Goal: Information Seeking & Learning: Compare options

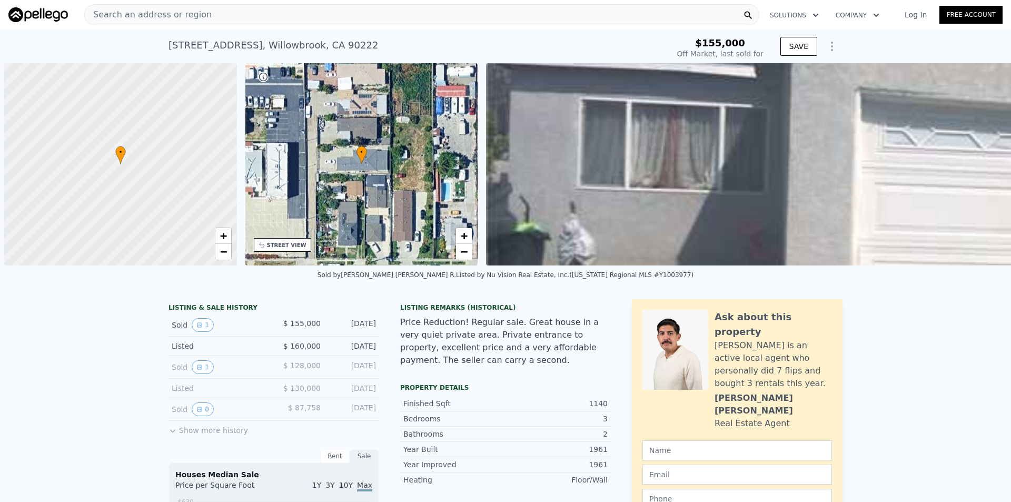
type input "-$ 167,144"
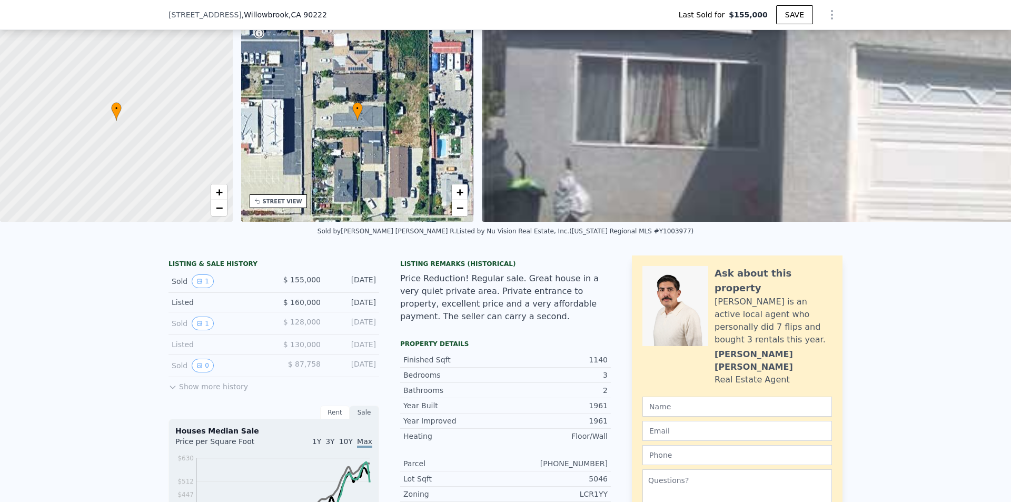
scroll to position [207, 0]
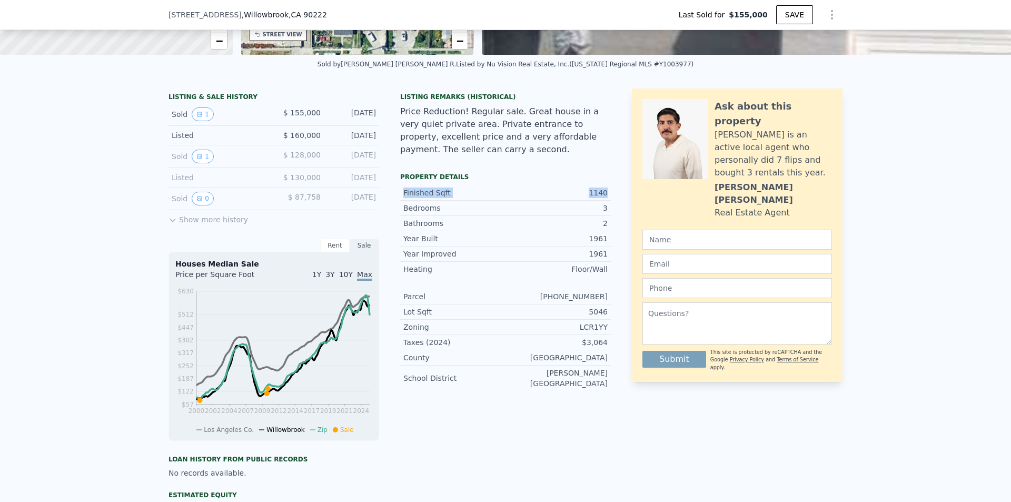
drag, startPoint x: 401, startPoint y: 197, endPoint x: 609, endPoint y: 204, distance: 208.0
click at [609, 204] on div "LISTING & SALE HISTORY Sold 1 $ 155,000 [DATE] Listed $ 160,000 [DATE] Sold 1 $…" at bounding box center [505, 350] width 674 height 524
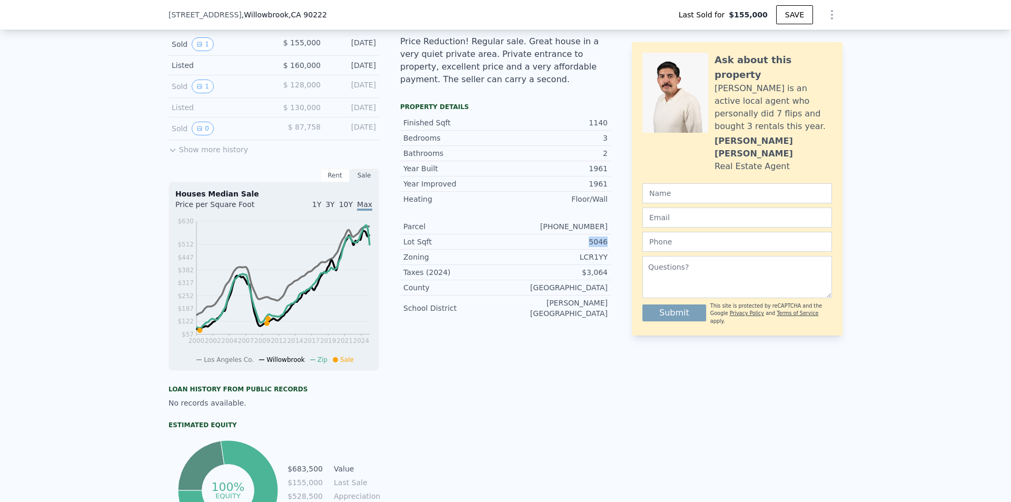
drag, startPoint x: 582, startPoint y: 248, endPoint x: 607, endPoint y: 250, distance: 24.8
click at [607, 250] on div "LISTING & SALE HISTORY Sold 1 $ 155,000 [DATE] Listed $ 160,000 [DATE] Sold 1 $…" at bounding box center [505, 280] width 674 height 524
drag, startPoint x: 551, startPoint y: 237, endPoint x: 616, endPoint y: 238, distance: 65.3
click at [616, 238] on div "LISTING & SALE HISTORY Sold 1 $ 155,000 [DATE] Listed $ 160,000 [DATE] Sold 1 $…" at bounding box center [505, 280] width 674 height 524
click at [482, 324] on div "Property details Finished Sqft 1140 Bedrooms 3 Bathrooms 2 Year Built 1961 Year…" at bounding box center [505, 216] width 211 height 226
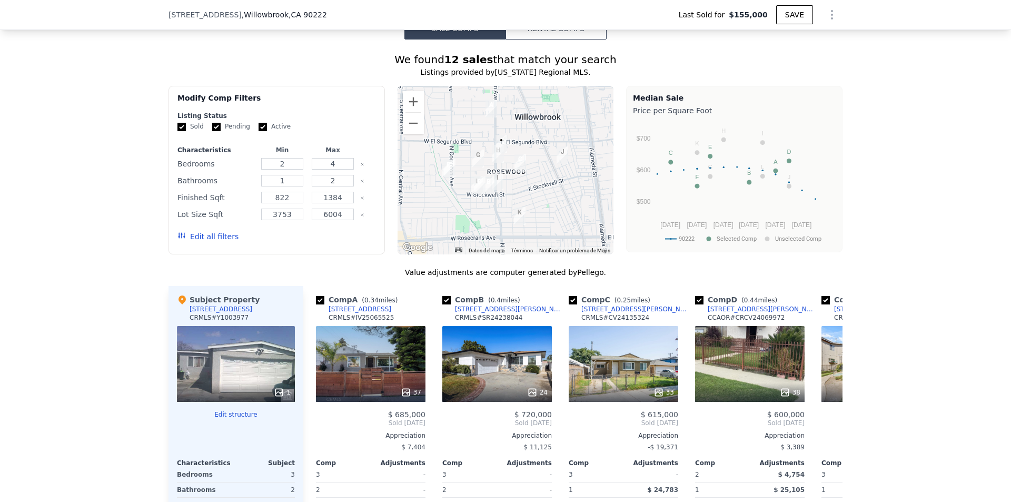
scroll to position [909, 0]
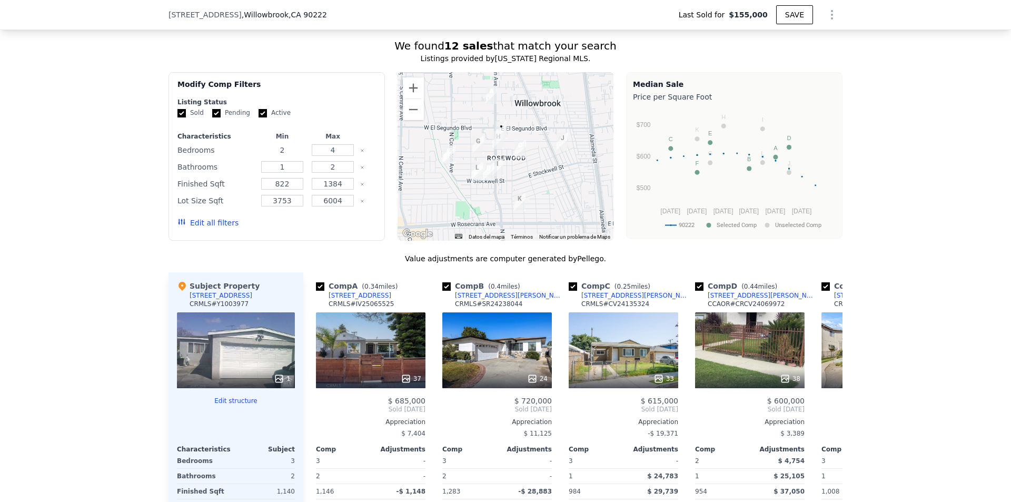
click at [282, 156] on input "2" at bounding box center [282, 150] width 42 height 12
drag, startPoint x: 283, startPoint y: 155, endPoint x: 275, endPoint y: 155, distance: 8.4
click at [275, 155] on input "2" at bounding box center [282, 150] width 42 height 12
type input "3"
click at [337, 156] on input "4" at bounding box center [333, 150] width 42 height 12
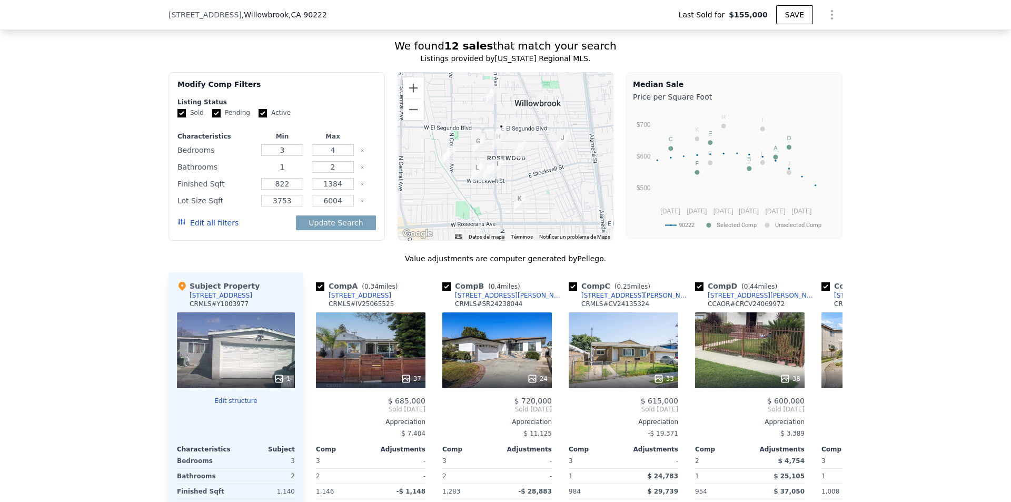
drag, startPoint x: 281, startPoint y: 175, endPoint x: 301, endPoint y: 182, distance: 21.1
click at [278, 173] on input "1" at bounding box center [282, 167] width 42 height 12
type input "2"
click at [276, 172] on input "number" at bounding box center [282, 167] width 42 height 12
click at [319, 173] on input "2" at bounding box center [333, 167] width 42 height 12
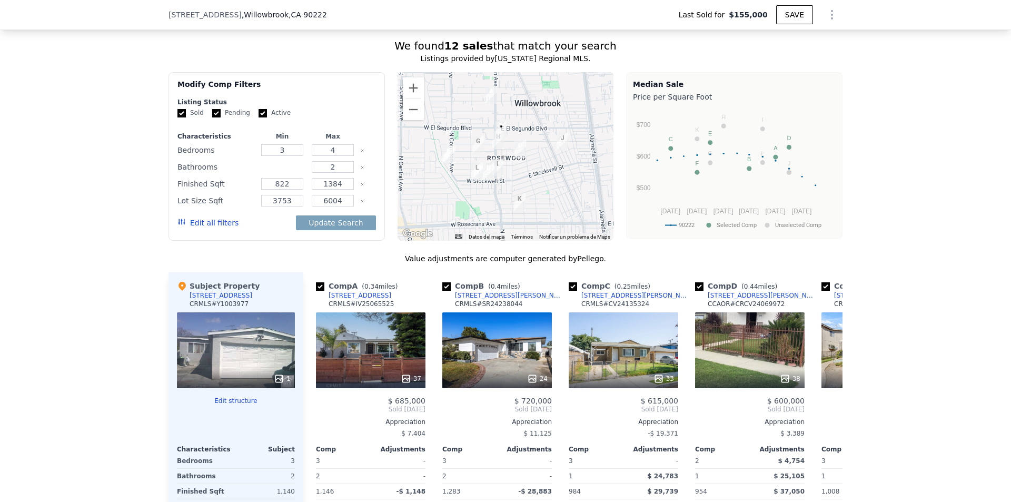
click at [277, 173] on input "number" at bounding box center [282, 167] width 42 height 12
type input "2"
click at [267, 264] on div "Value adjustments are computer generated by Pellego ." at bounding box center [505, 258] width 674 height 11
click at [257, 258] on div "We found 12 sales that match your search Listings provided by [US_STATE] Region…" at bounding box center [505, 326] width 674 height 576
drag, startPoint x: 283, startPoint y: 192, endPoint x: 268, endPoint y: 190, distance: 14.4
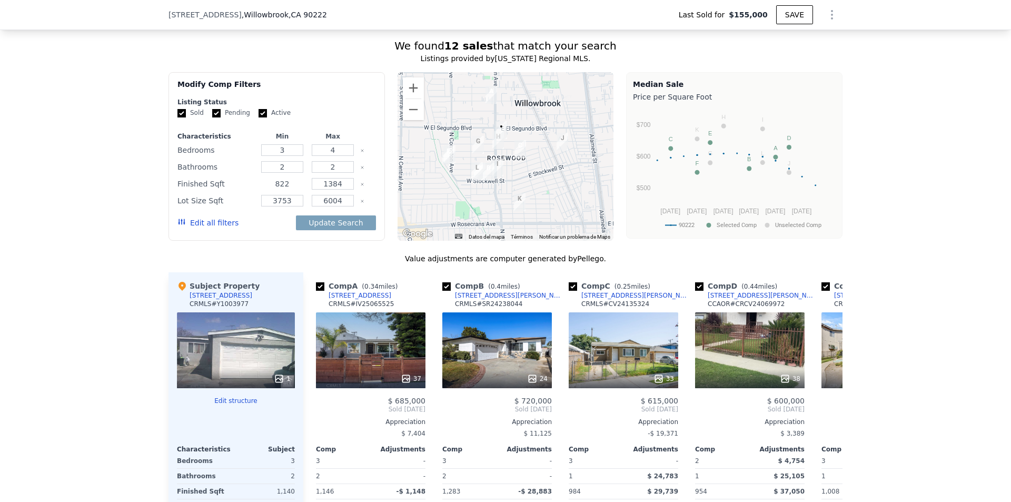
click at [268, 190] on input "822" at bounding box center [282, 184] width 42 height 12
type input "1000"
click at [327, 187] on input "1384" at bounding box center [333, 184] width 42 height 12
drag, startPoint x: 285, startPoint y: 210, endPoint x: 268, endPoint y: 207, distance: 17.1
click at [268, 206] on input "3753" at bounding box center [282, 201] width 42 height 12
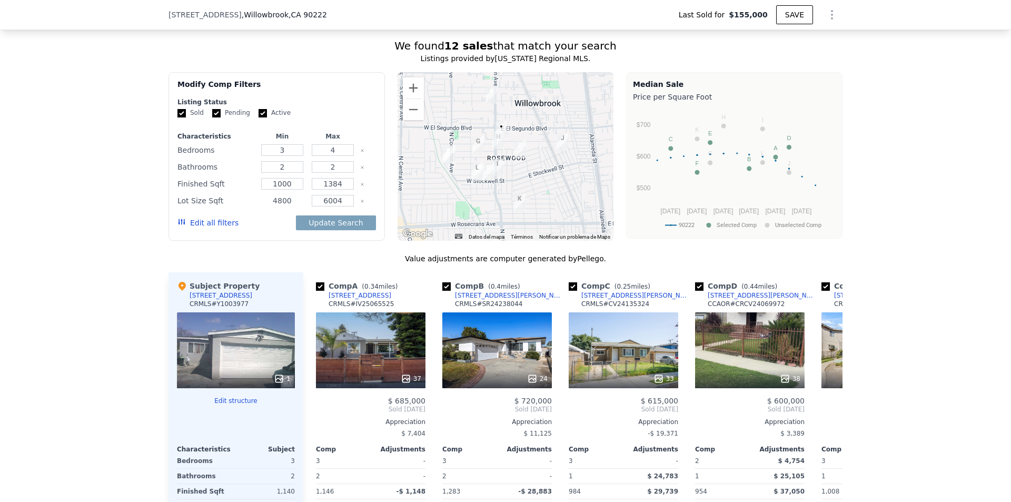
type input "4800"
click at [295, 260] on div "We found 12 sales that match your search Listings provided by [US_STATE] Region…" at bounding box center [505, 326] width 674 height 576
click at [212, 117] on input "Pending" at bounding box center [216, 113] width 8 height 8
checkbox input "false"
click at [258, 117] on input "Active" at bounding box center [262, 113] width 8 height 8
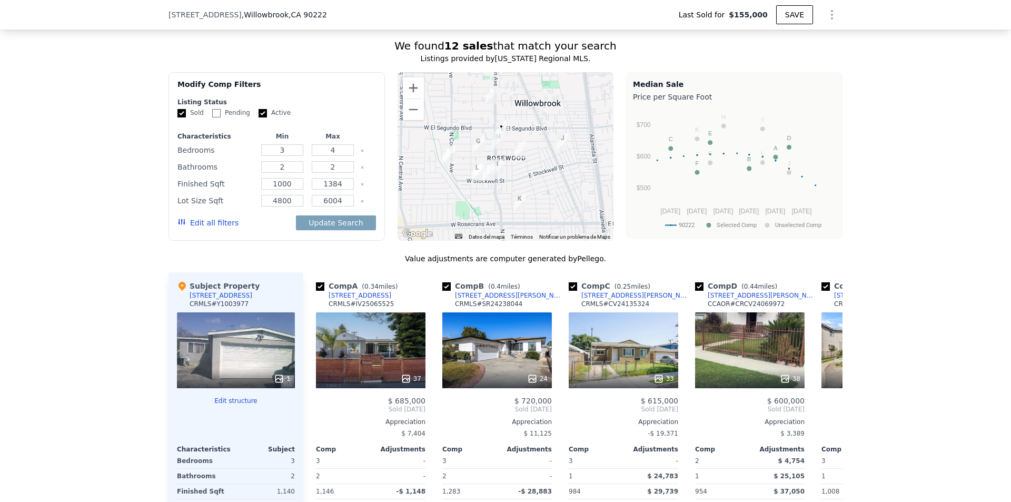
click at [258, 117] on input "Active" at bounding box center [262, 113] width 8 height 8
checkbox input "false"
drag, startPoint x: 336, startPoint y: 231, endPoint x: 350, endPoint y: 203, distance: 30.8
click at [336, 230] on button "Update Search" at bounding box center [335, 222] width 79 height 15
checkbox input "false"
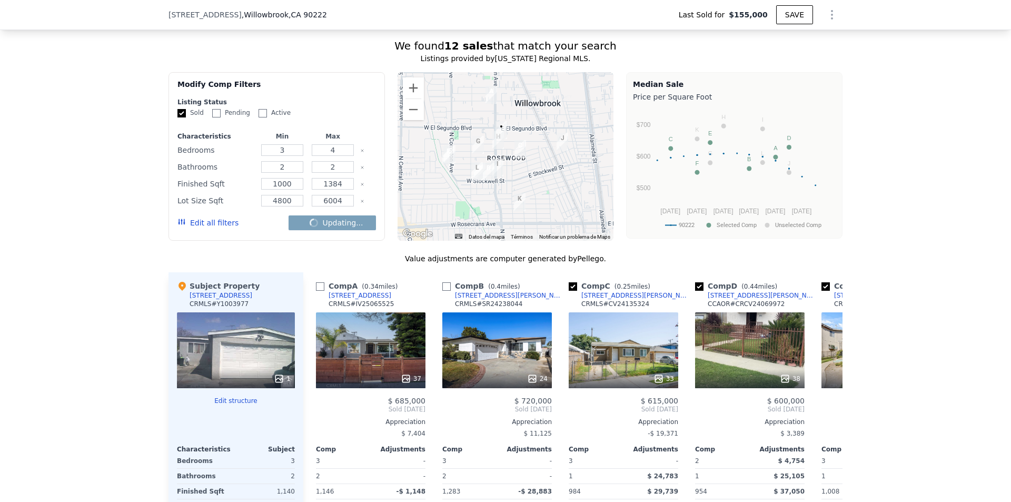
checkbox input "false"
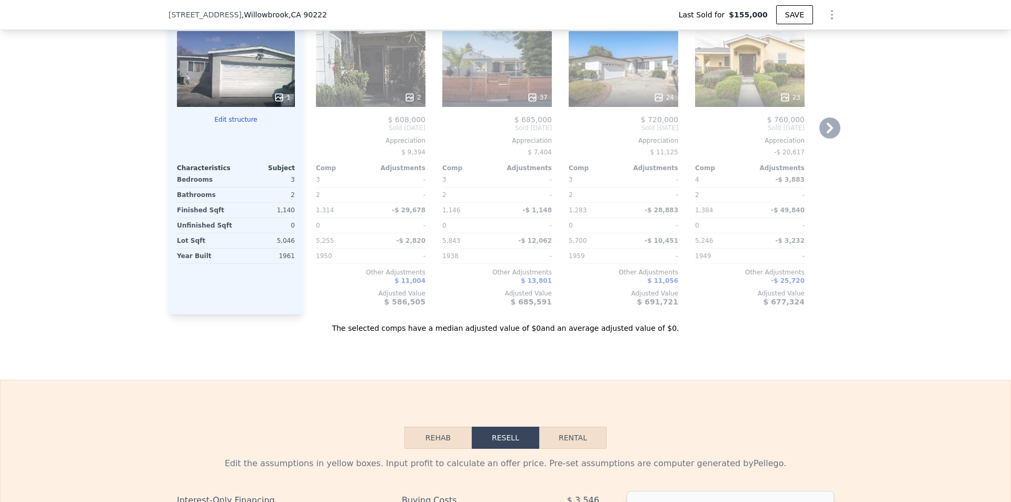
scroll to position [1049, 0]
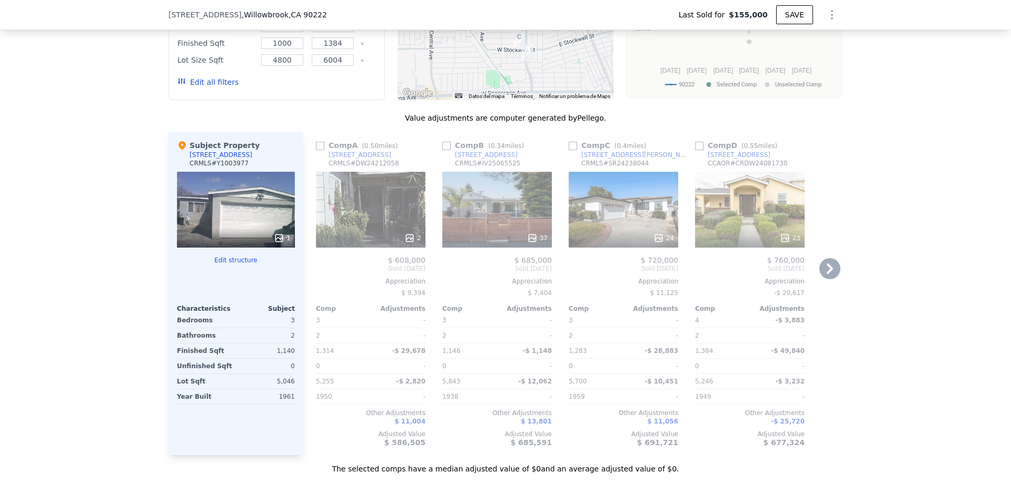
click at [317, 150] on input "checkbox" at bounding box center [320, 146] width 8 height 8
checkbox input "true"
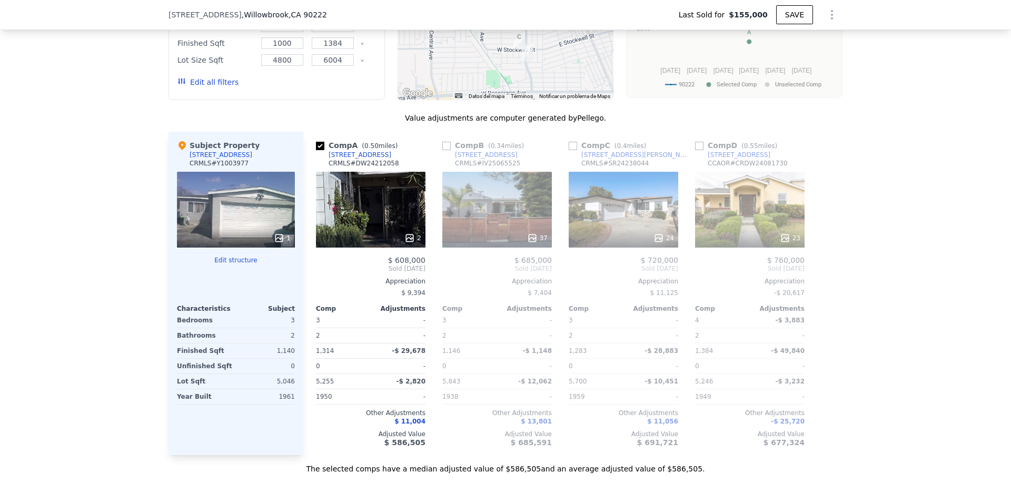
click at [442, 150] on input "checkbox" at bounding box center [446, 146] width 8 height 8
checkbox input "true"
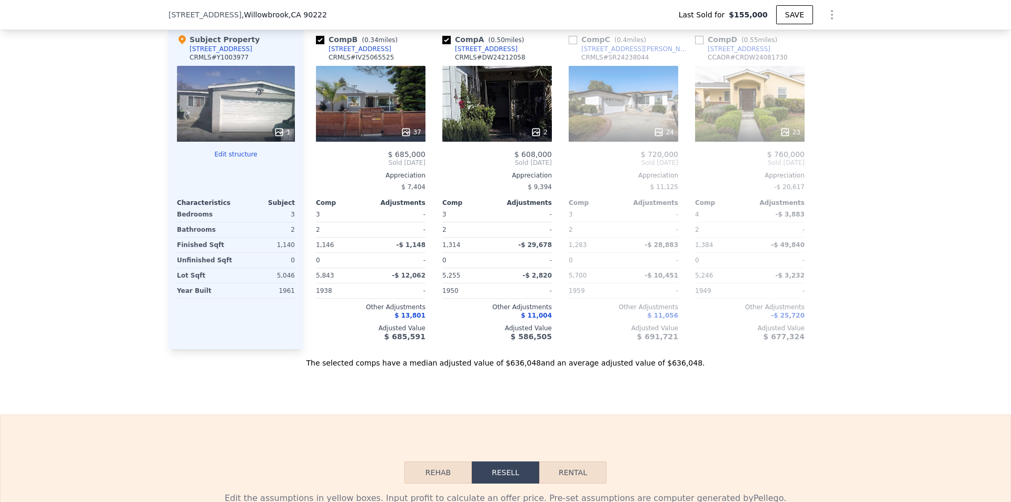
scroll to position [1190, 0]
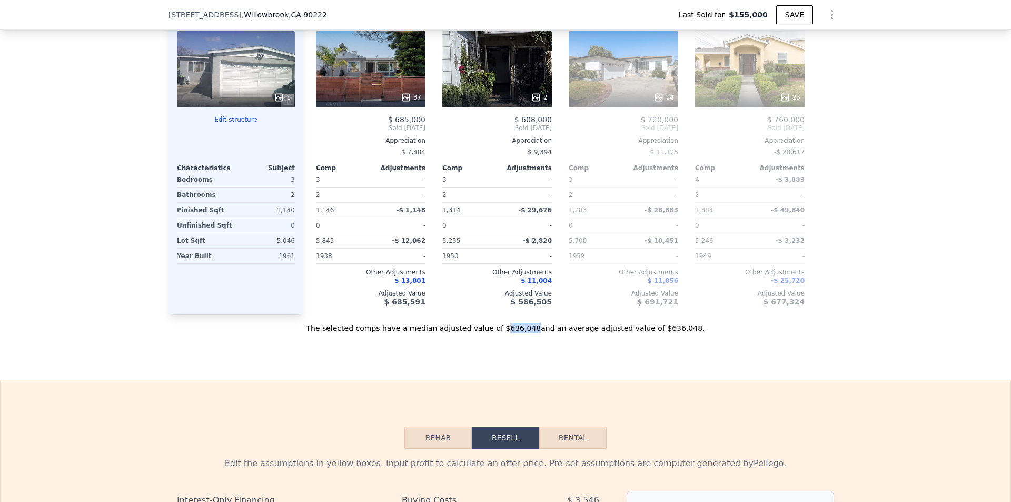
drag, startPoint x: 505, startPoint y: 334, endPoint x: 530, endPoint y: 335, distance: 24.2
click at [530, 333] on div "The selected comps have a median adjusted value of $636,048 and an average adju…" at bounding box center [505, 323] width 674 height 19
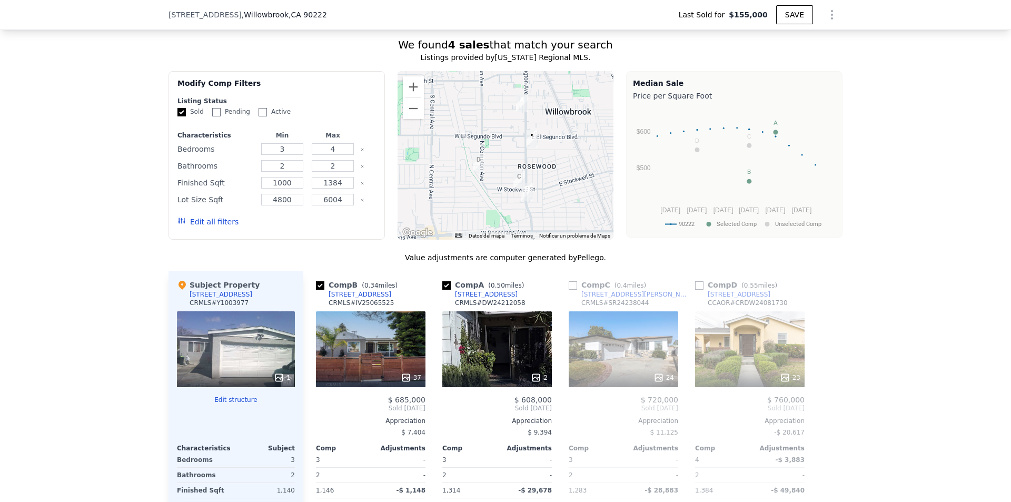
scroll to position [909, 0]
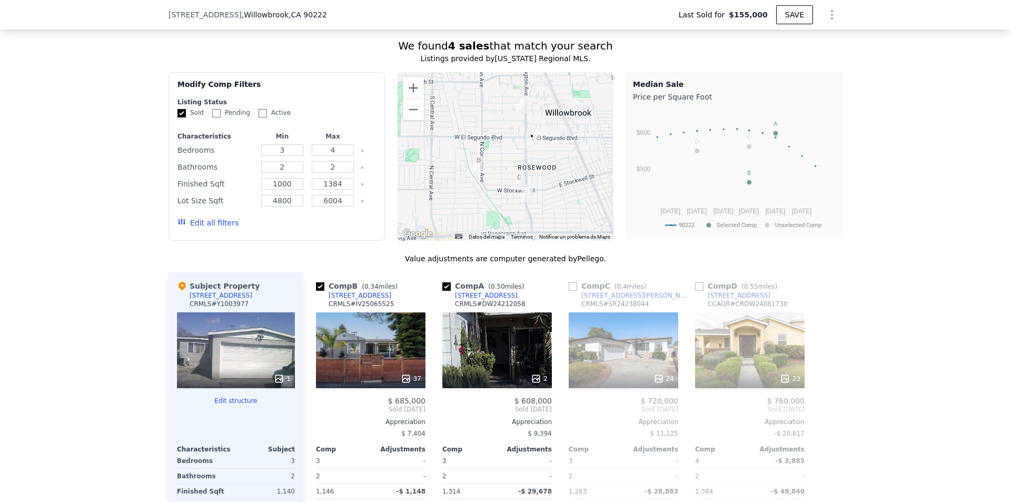
click at [217, 228] on button "Edit all filters" at bounding box center [207, 222] width 61 height 11
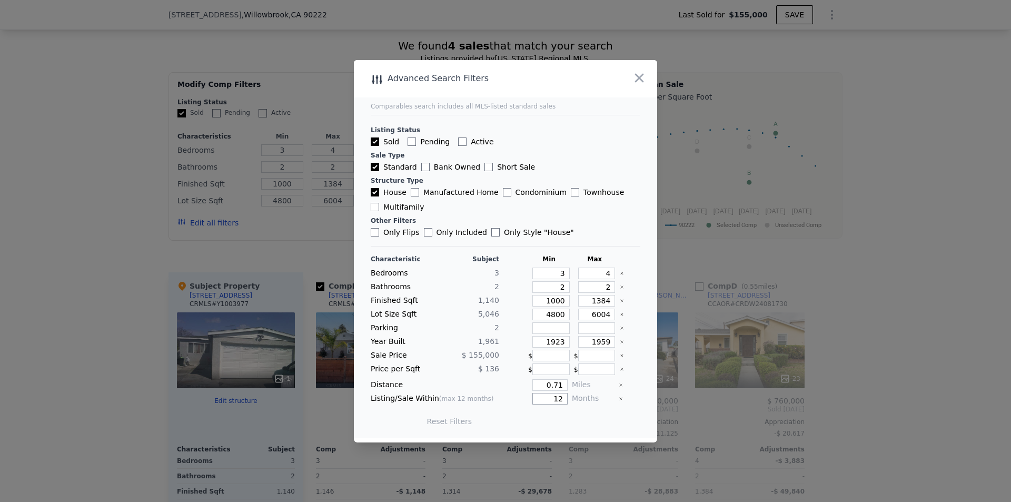
drag, startPoint x: 548, startPoint y: 397, endPoint x: 559, endPoint y: 400, distance: 11.4
click at [559, 400] on input "12" at bounding box center [549, 399] width 35 height 12
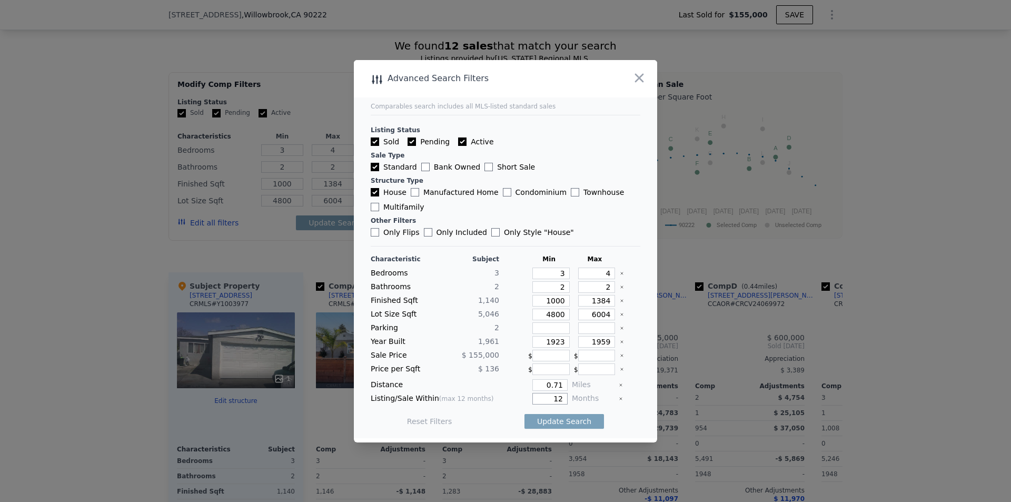
checkbox input "true"
type input "2"
type input "1"
type input "822"
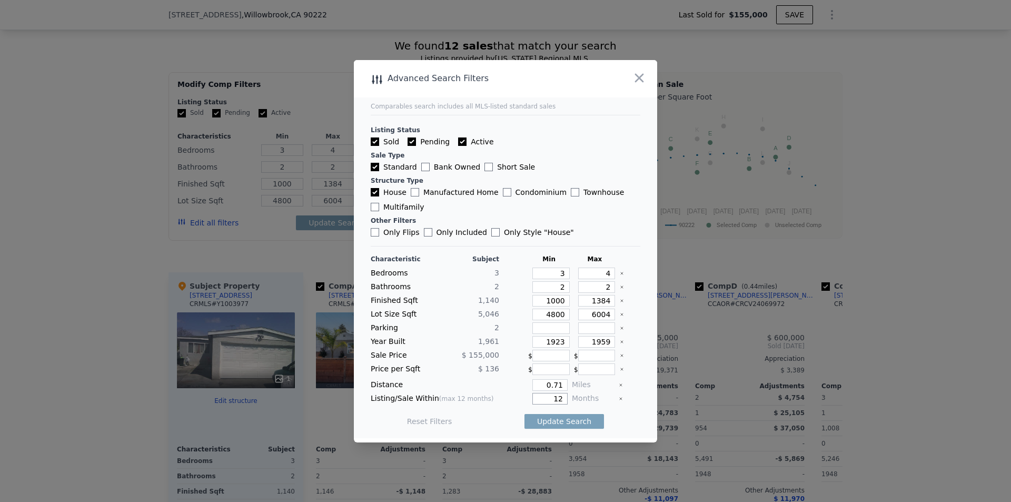
type input "3753"
checkbox input "true"
type input "$ 684,000"
type input "$ 479,238"
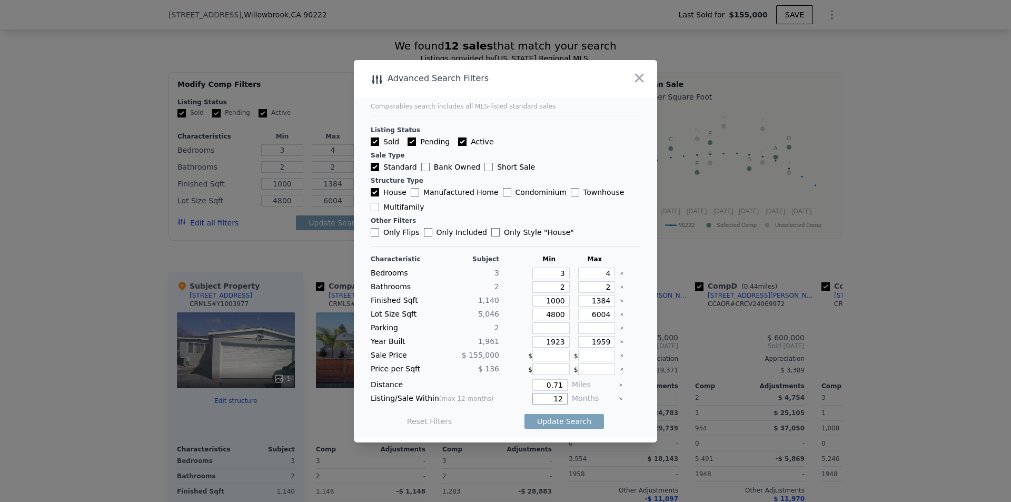
checkbox input "true"
type input "2"
type input "1"
type input "822"
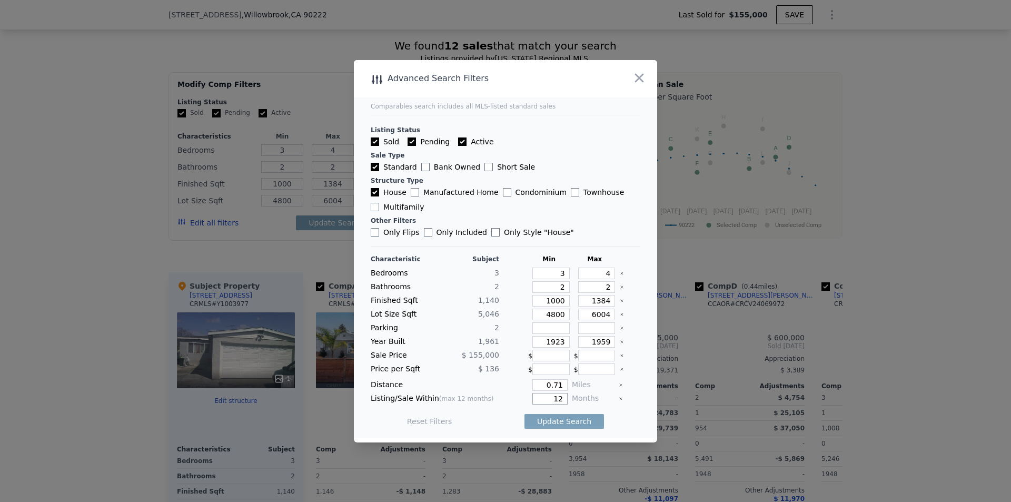
type input "3753"
click at [554, 401] on input "12" at bounding box center [549, 399] width 35 height 12
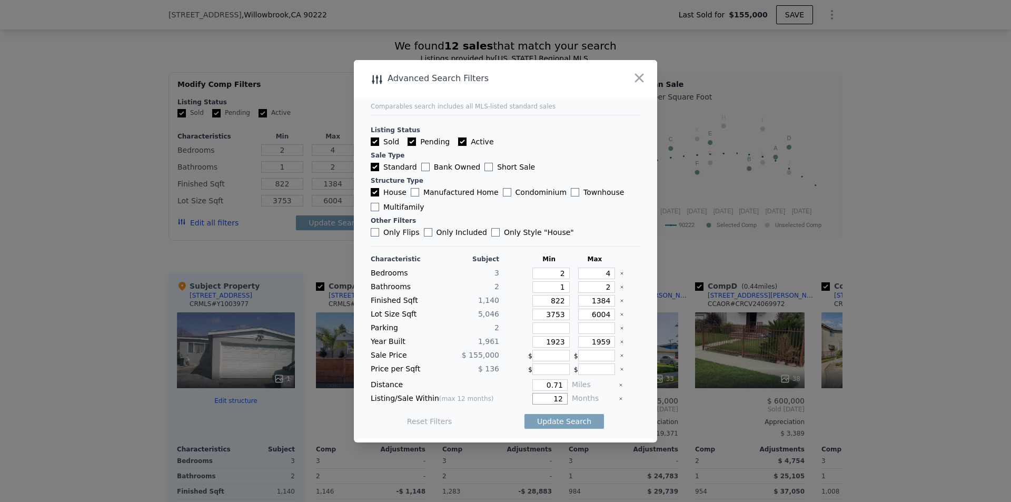
drag, startPoint x: 548, startPoint y: 397, endPoint x: 561, endPoint y: 402, distance: 13.3
click at [561, 402] on input "12" at bounding box center [549, 399] width 35 height 12
type input "1"
type input "3"
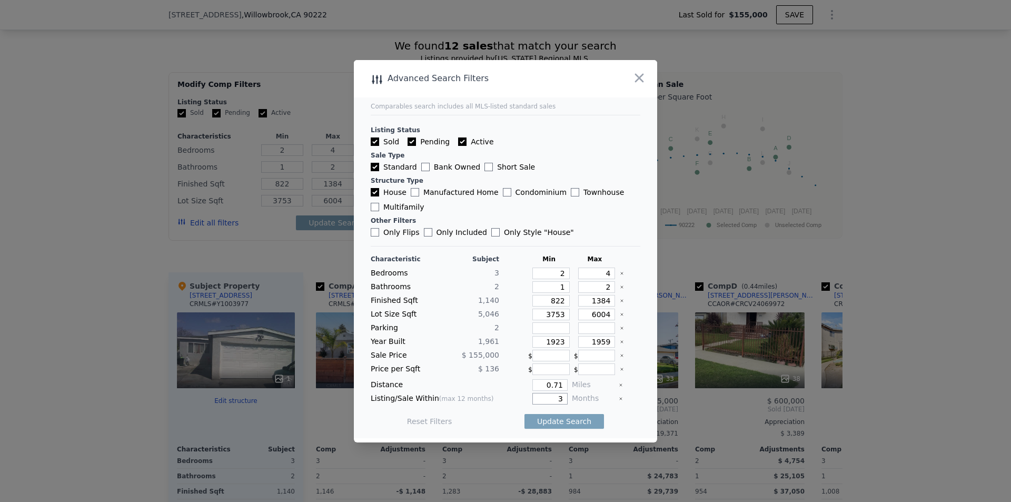
type input "3"
click at [374, 141] on input "Sold" at bounding box center [375, 141] width 8 height 8
checkbox input "false"
click at [557, 422] on button "Update Search" at bounding box center [563, 421] width 79 height 15
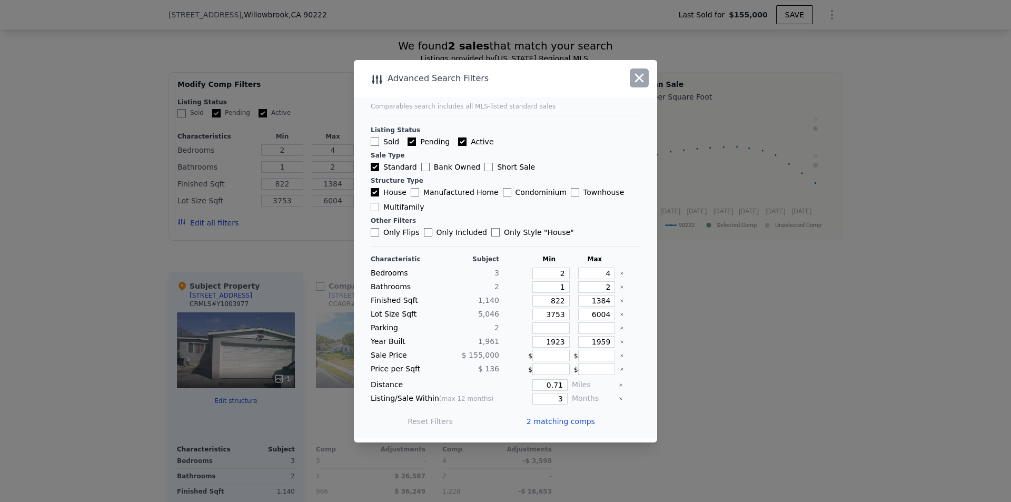
click at [638, 81] on icon "button" at bounding box center [639, 78] width 15 height 15
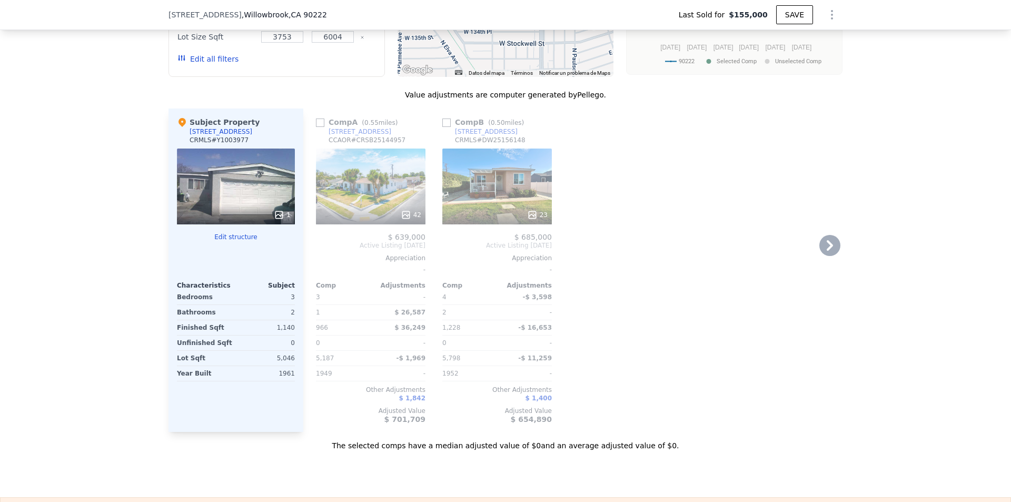
scroll to position [1049, 0]
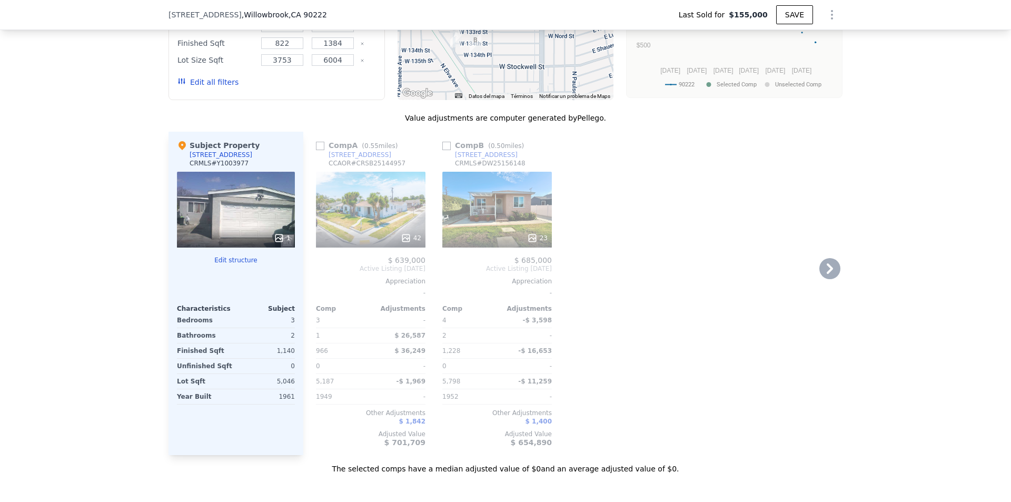
click at [316, 150] on input "checkbox" at bounding box center [320, 146] width 8 height 8
checkbox input "true"
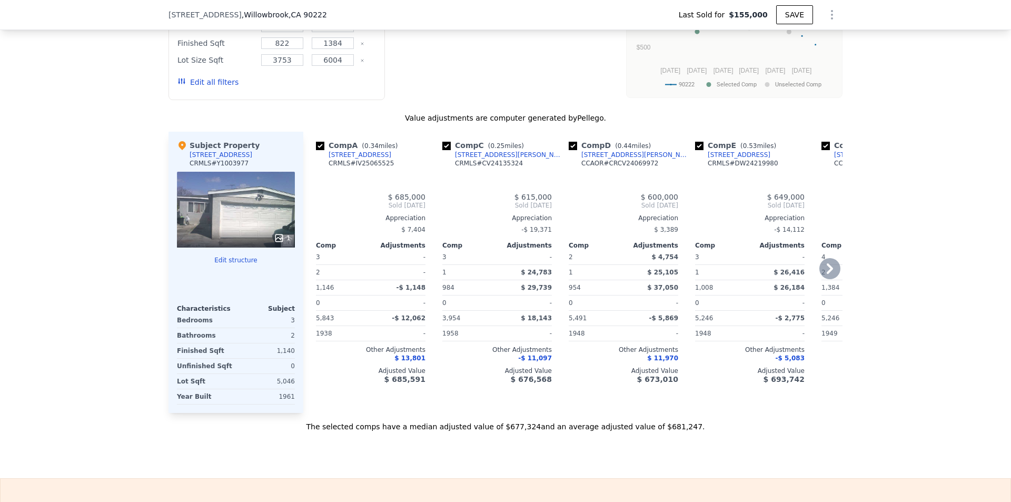
checkbox input "true"
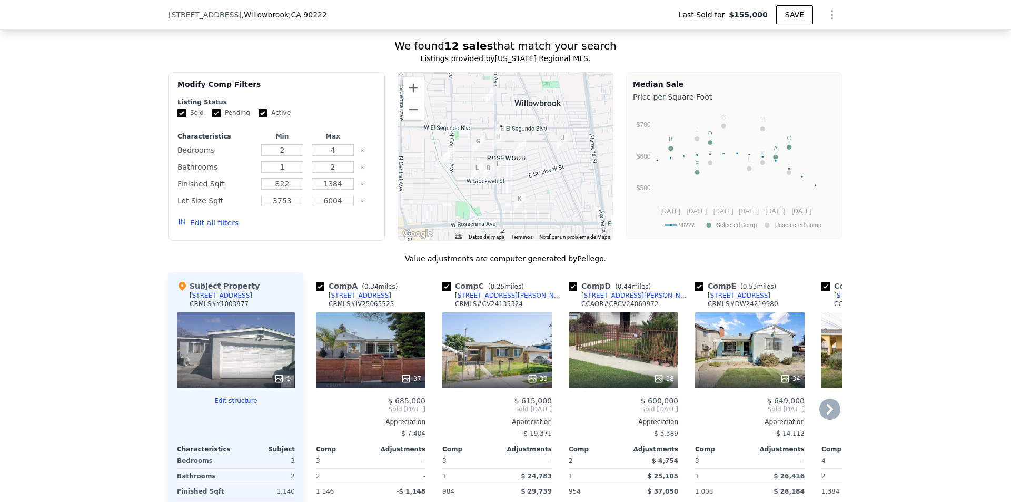
scroll to position [839, 0]
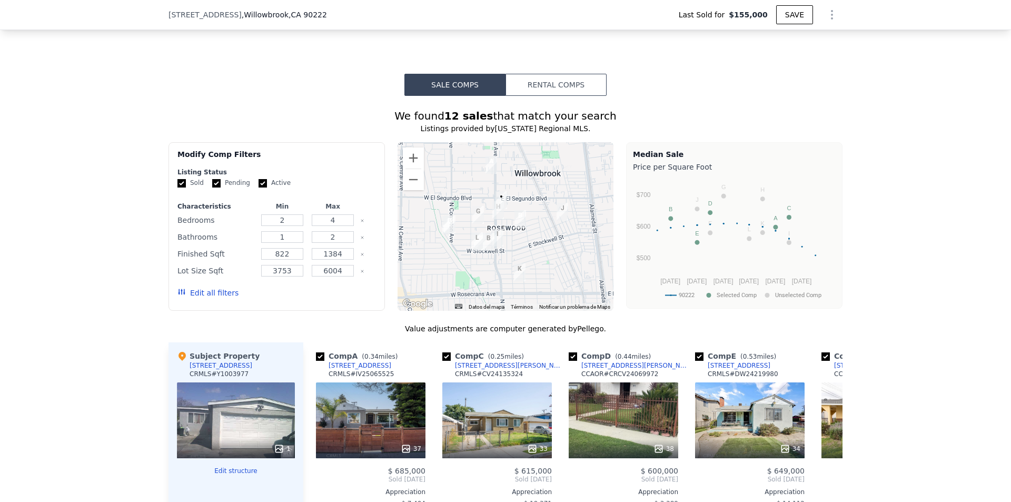
click at [208, 298] on button "Edit all filters" at bounding box center [207, 292] width 61 height 11
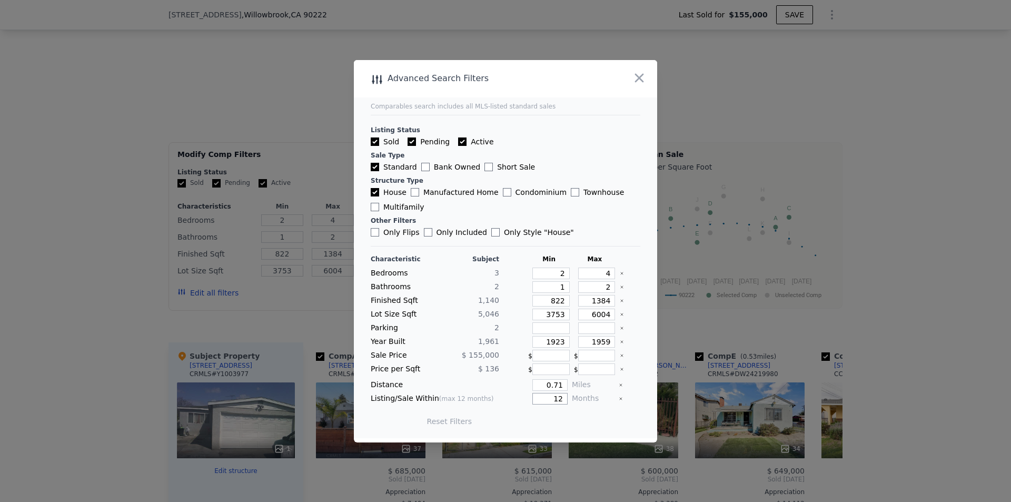
drag, startPoint x: 547, startPoint y: 397, endPoint x: 560, endPoint y: 398, distance: 12.7
click at [560, 398] on input "12" at bounding box center [549, 399] width 35 height 12
type input "3"
click at [375, 143] on input "Sold" at bounding box center [375, 141] width 8 height 8
checkbox input "false"
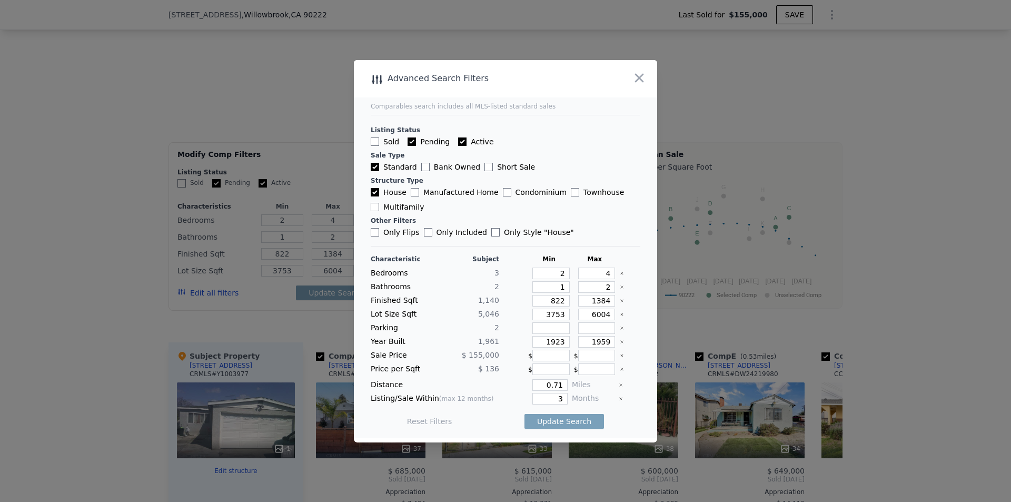
click at [409, 141] on input "Pending" at bounding box center [411, 141] width 8 height 8
checkbox input "false"
click at [554, 420] on button "Update Search" at bounding box center [563, 421] width 79 height 15
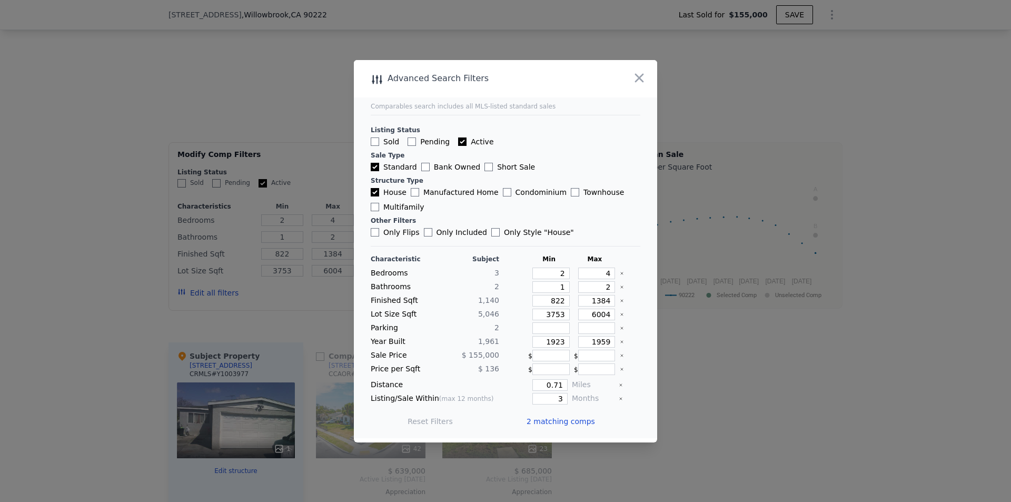
click at [554, 420] on span "2 matching comps" at bounding box center [560, 421] width 68 height 11
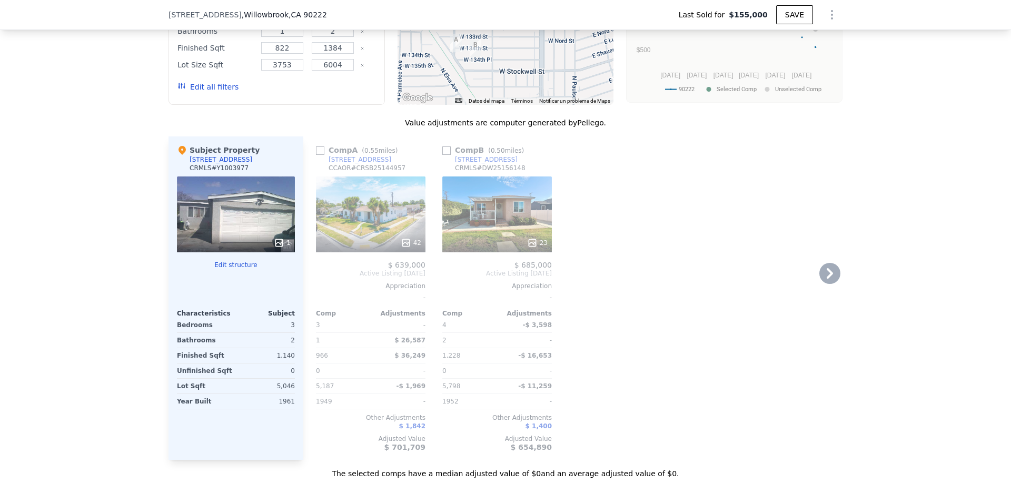
scroll to position [1049, 0]
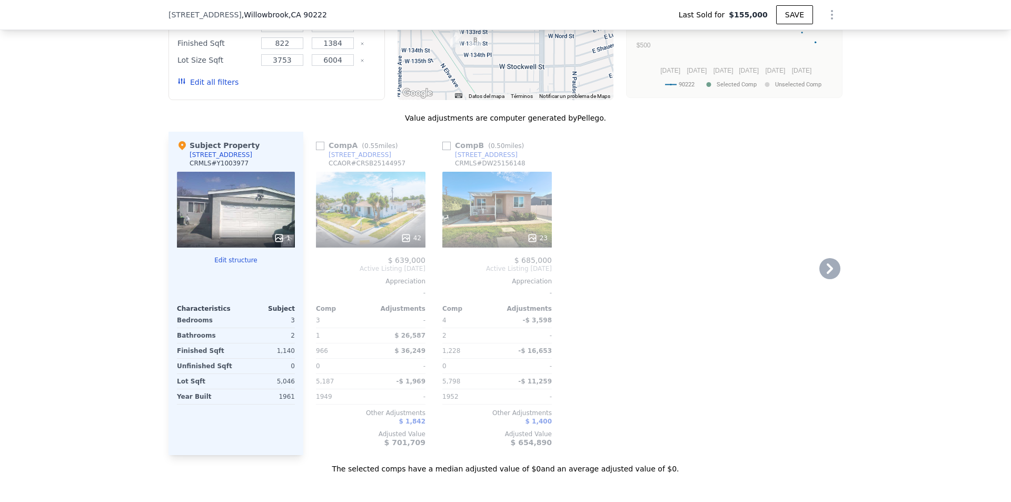
click at [366, 219] on div "42" at bounding box center [370, 210] width 109 height 76
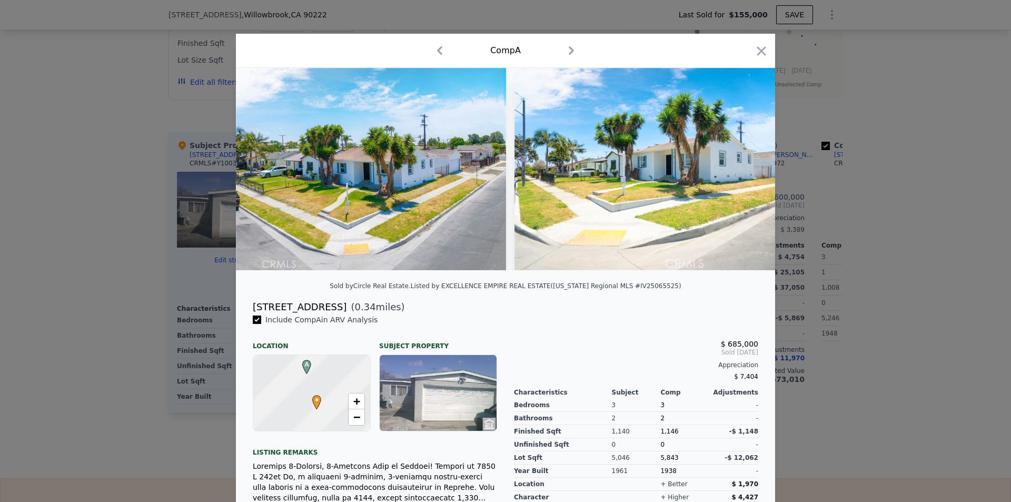
checkbox input "true"
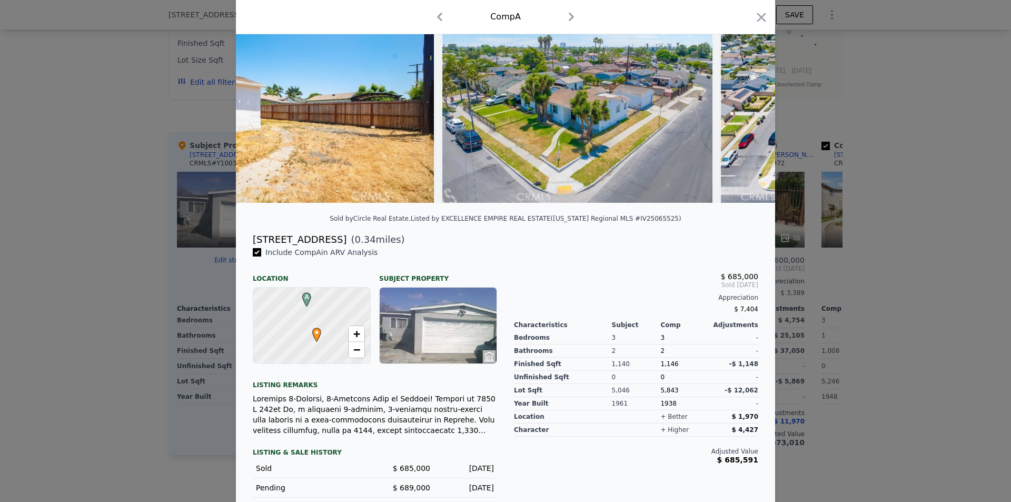
scroll to position [70, 0]
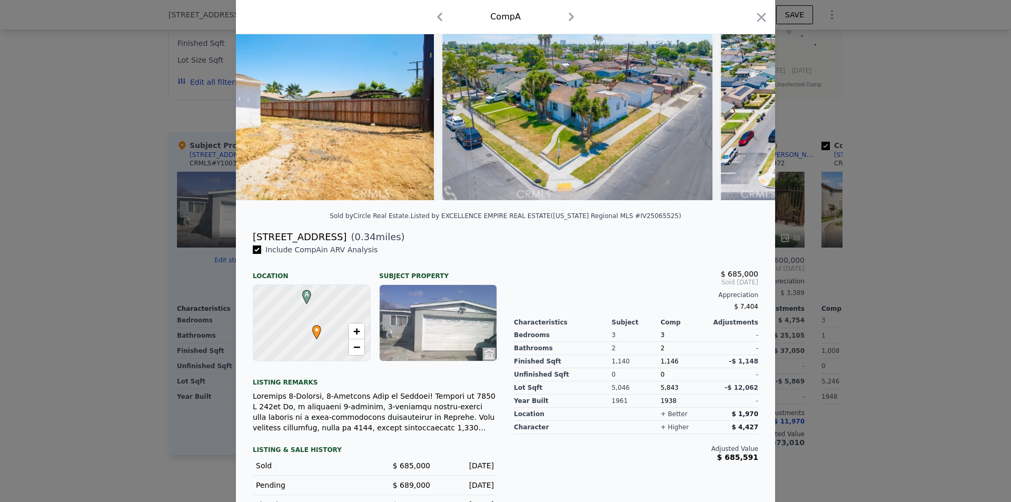
drag, startPoint x: 714, startPoint y: 291, endPoint x: 760, endPoint y: 289, distance: 45.8
click at [760, 289] on div "$ 685,000 Sold [DATE] Appreciation $ 7,404 Characteristics Subject Comp Adjustm…" at bounding box center [635, 387] width 261 height 286
click at [892, 330] on div at bounding box center [505, 251] width 1011 height 502
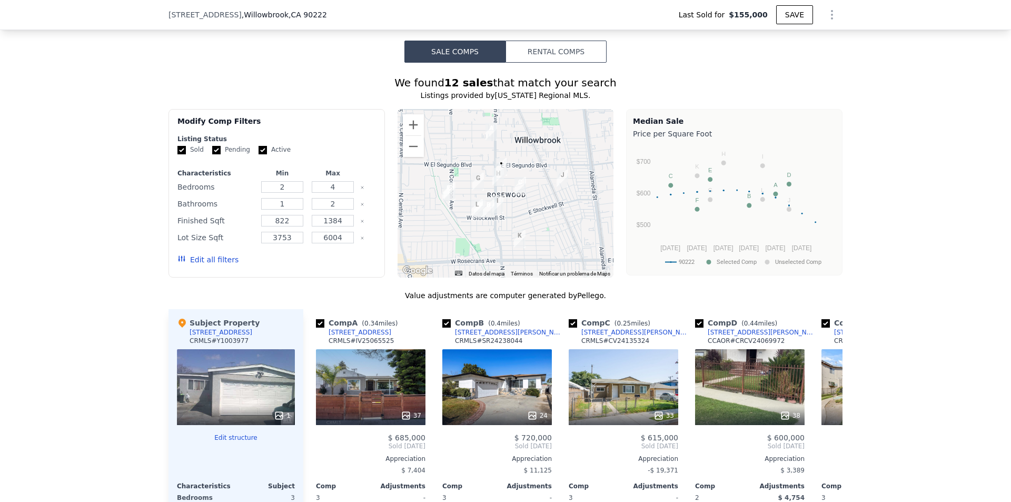
scroll to position [839, 0]
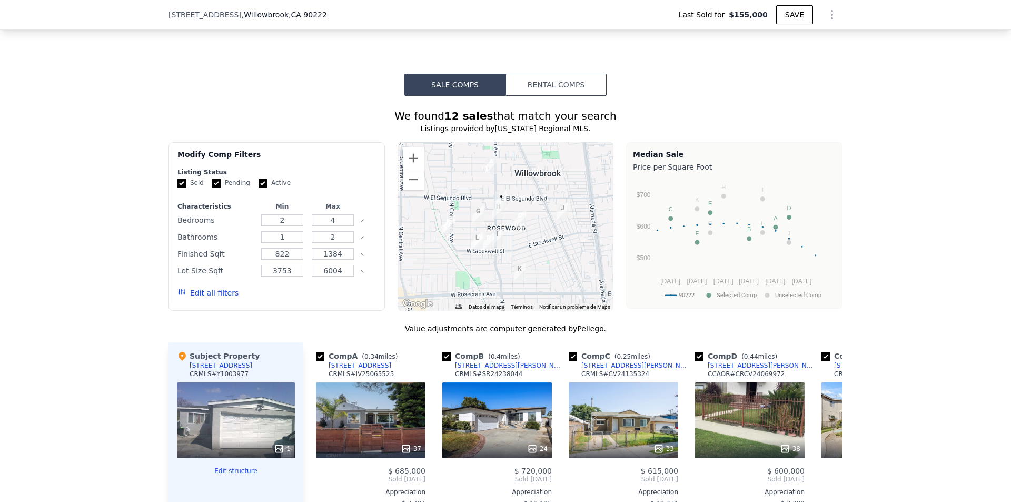
click at [192, 298] on button "Edit all filters" at bounding box center [207, 292] width 61 height 11
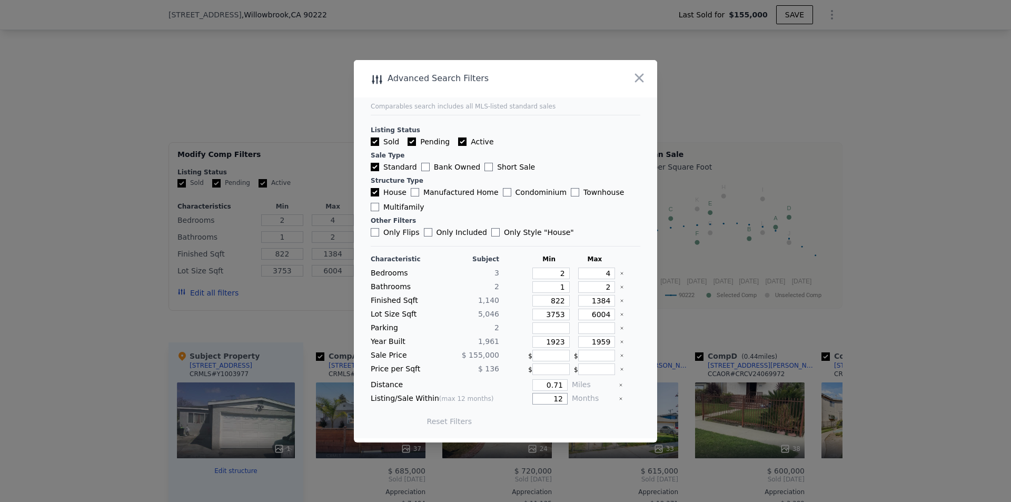
drag, startPoint x: 544, startPoint y: 400, endPoint x: 558, endPoint y: 399, distance: 13.7
click at [558, 399] on input "12" at bounding box center [549, 399] width 35 height 12
type input "3"
click at [373, 141] on input "Sold" at bounding box center [375, 141] width 8 height 8
checkbox input "false"
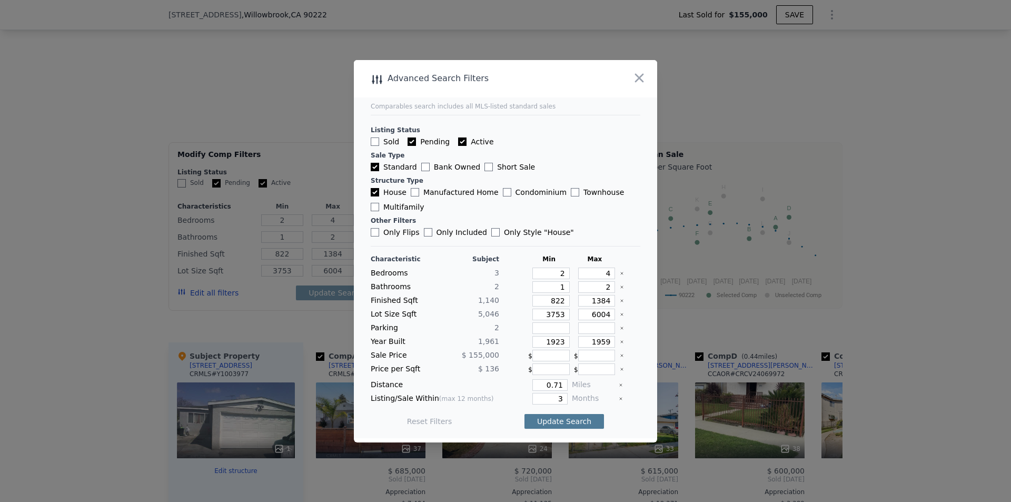
click at [576, 422] on button "Update Search" at bounding box center [563, 421] width 79 height 15
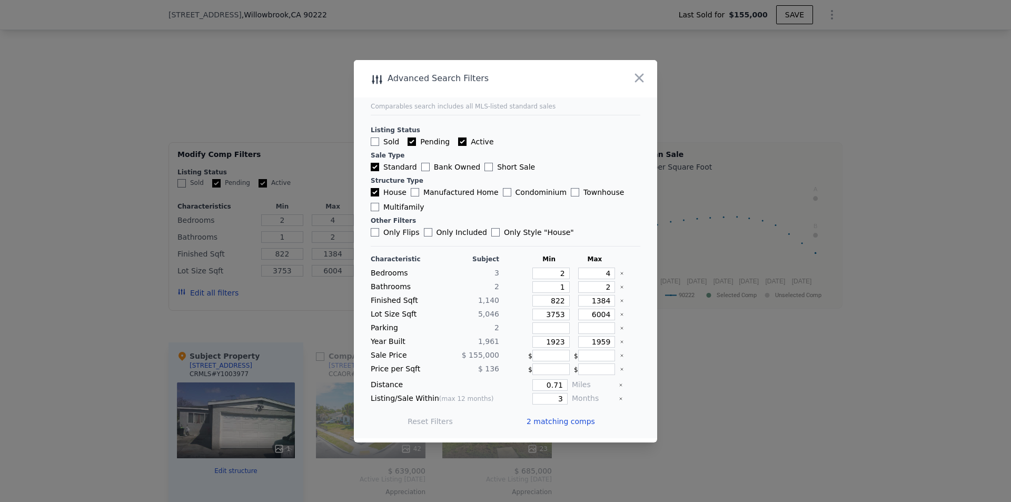
click at [696, 435] on div at bounding box center [505, 251] width 1011 height 502
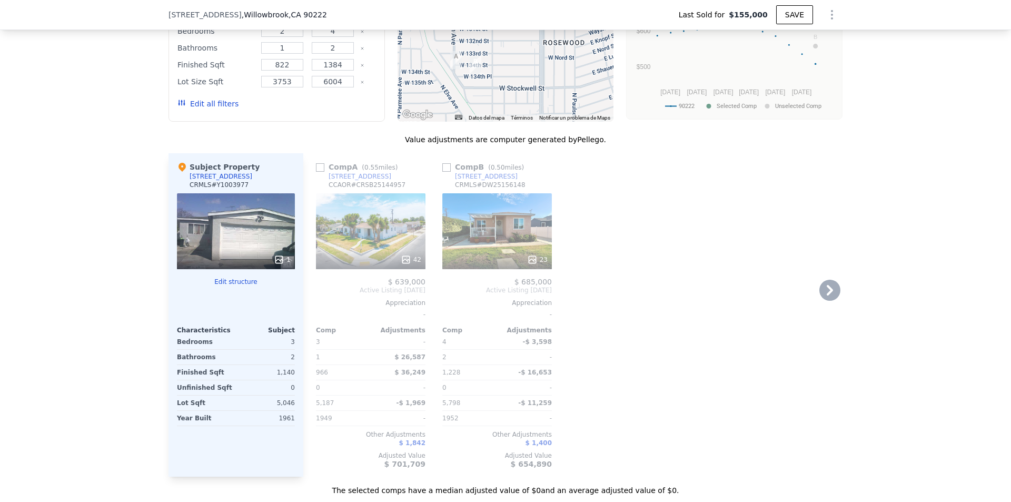
scroll to position [1049, 0]
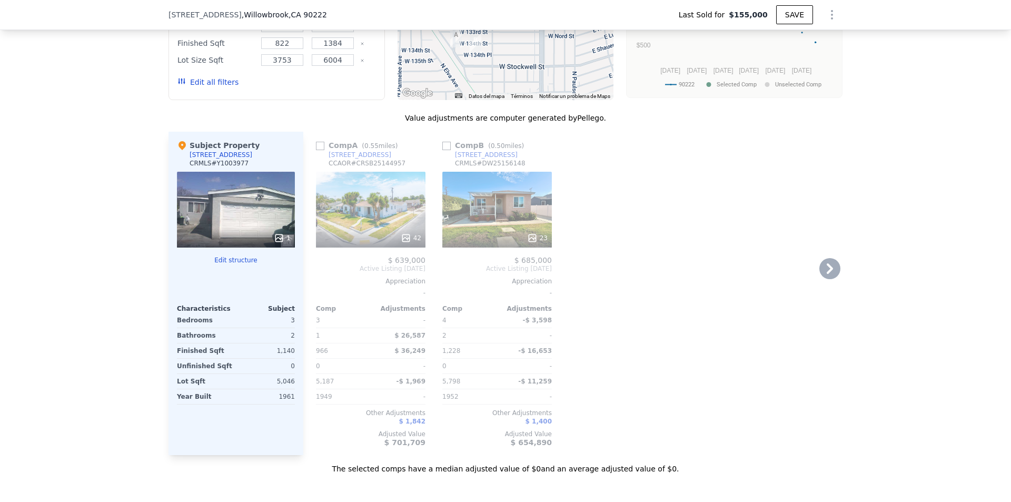
click at [457, 159] on div "[STREET_ADDRESS]" at bounding box center [486, 155] width 63 height 8
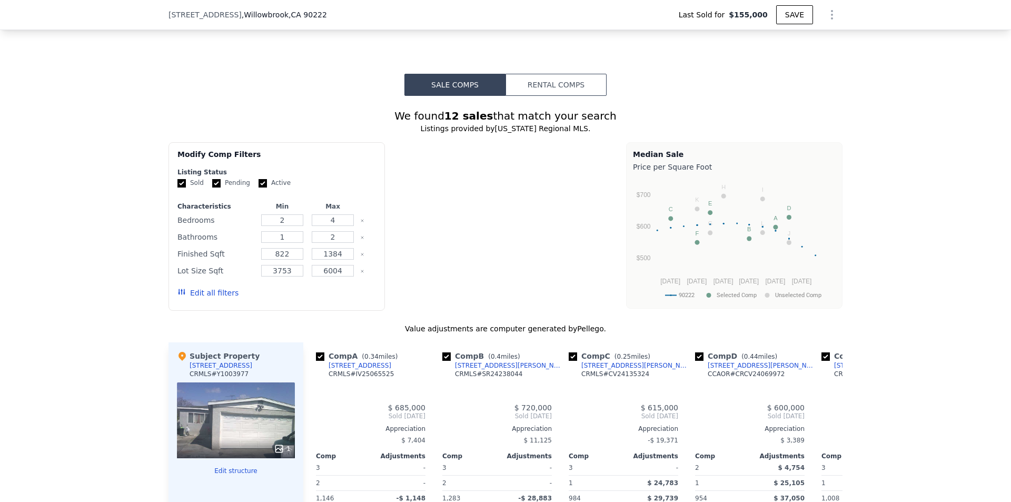
checkbox input "true"
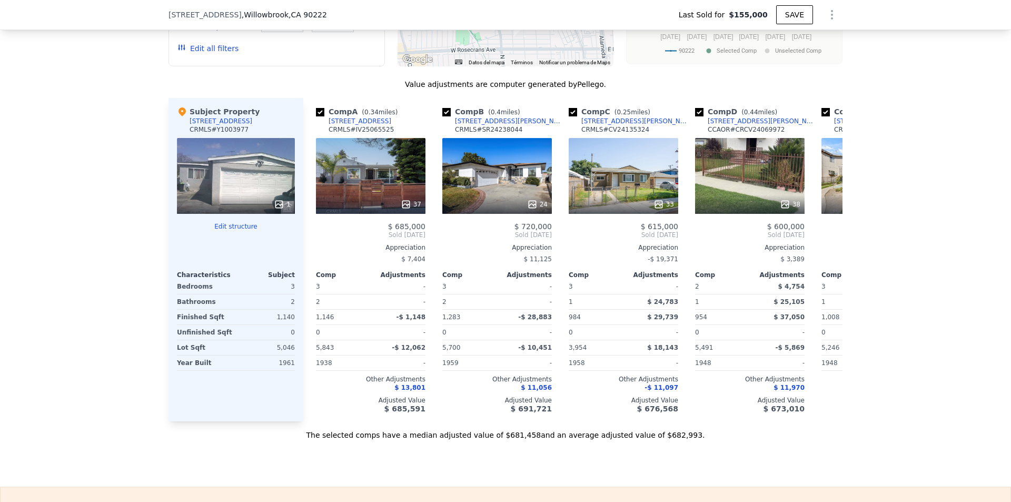
scroll to position [1074, 0]
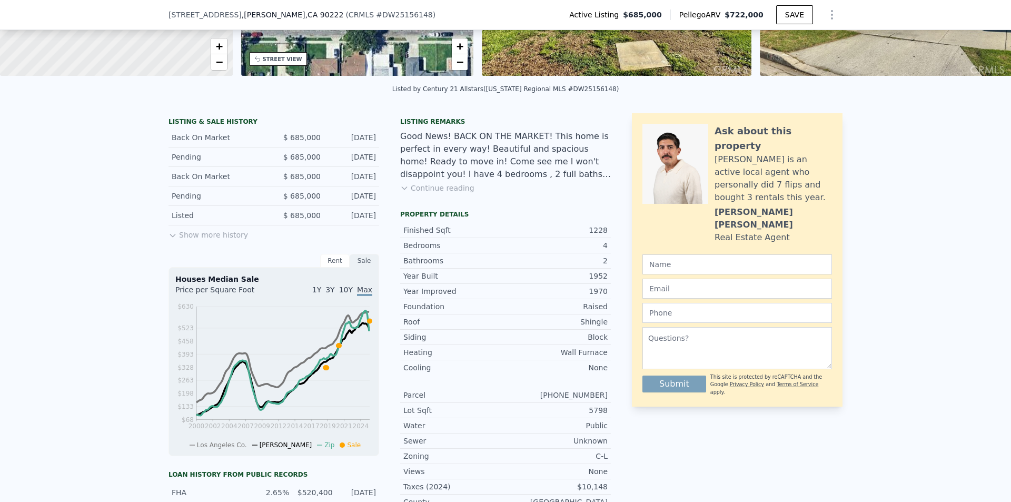
scroll to position [141, 0]
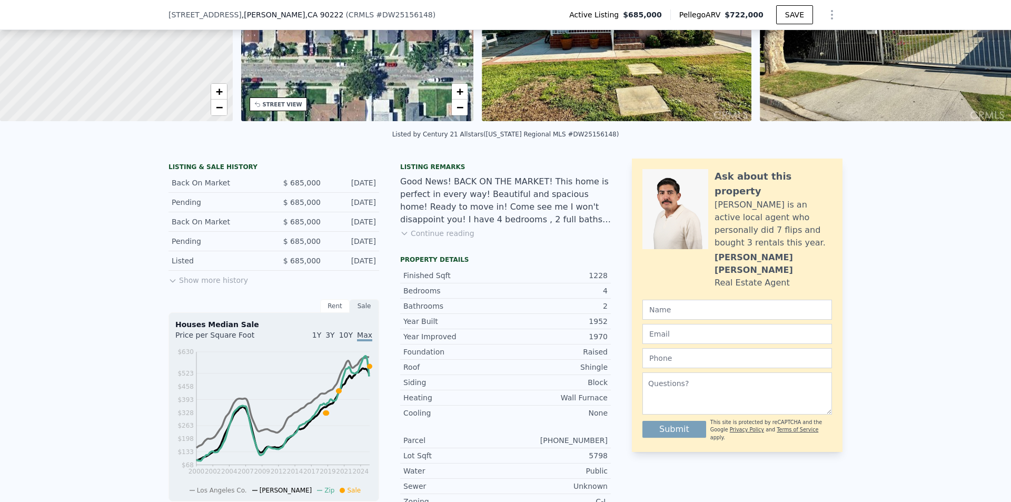
drag, startPoint x: 331, startPoint y: 267, endPoint x: 375, endPoint y: 267, distance: 43.7
click at [375, 267] on div "Listed $ 685,000 Jul 10, 2025" at bounding box center [273, 260] width 211 height 19
click at [207, 285] on button "Show more history" at bounding box center [207, 278] width 79 height 15
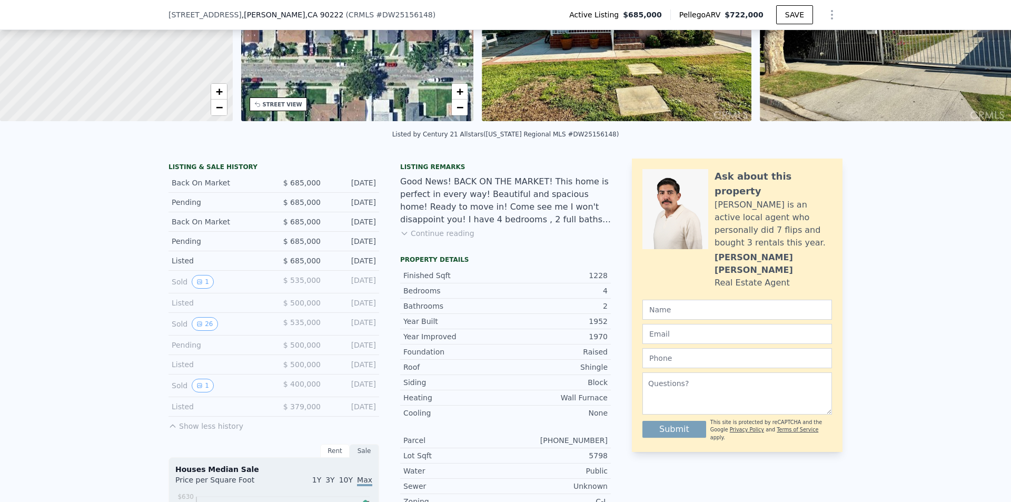
click at [197, 266] on div "Listed" at bounding box center [219, 260] width 94 height 11
drag, startPoint x: 333, startPoint y: 268, endPoint x: 376, endPoint y: 268, distance: 43.7
click at [376, 268] on div "LISTING & SALE HISTORY Back On Market $ 685,000 Aug 19, 2025 Pending $ 685,000 …" at bounding box center [389, 502] width 442 height 688
drag, startPoint x: 283, startPoint y: 270, endPoint x: 322, endPoint y: 272, distance: 39.0
click at [322, 271] on div "Listed $ 685,000 Jul 10, 2025" at bounding box center [273, 260] width 211 height 19
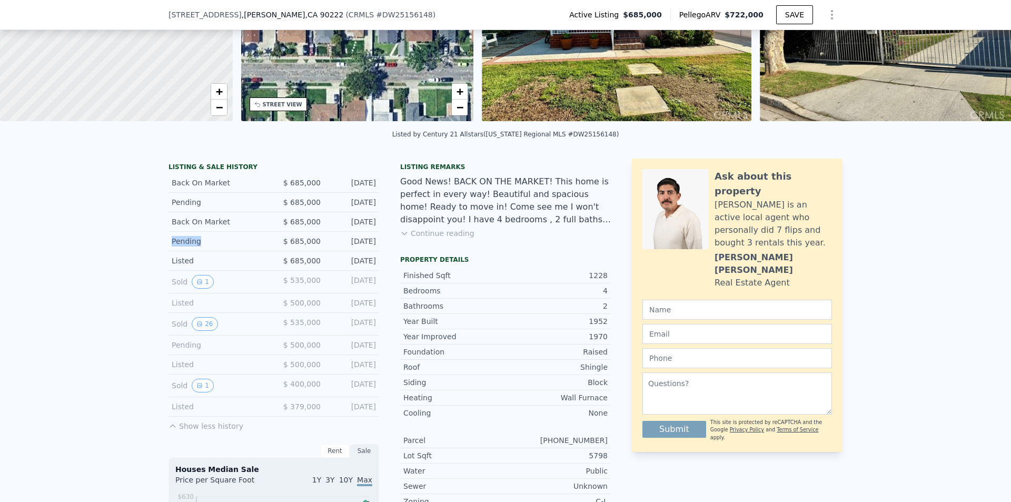
drag, startPoint x: 167, startPoint y: 247, endPoint x: 201, endPoint y: 249, distance: 33.2
click at [201, 246] on div "Pending" at bounding box center [219, 241] width 94 height 11
click at [297, 226] on span "$ 685,000" at bounding box center [301, 221] width 37 height 8
click at [288, 226] on span "$ 685,000" at bounding box center [301, 221] width 37 height 8
drag, startPoint x: 286, startPoint y: 227, endPoint x: 321, endPoint y: 230, distance: 34.8
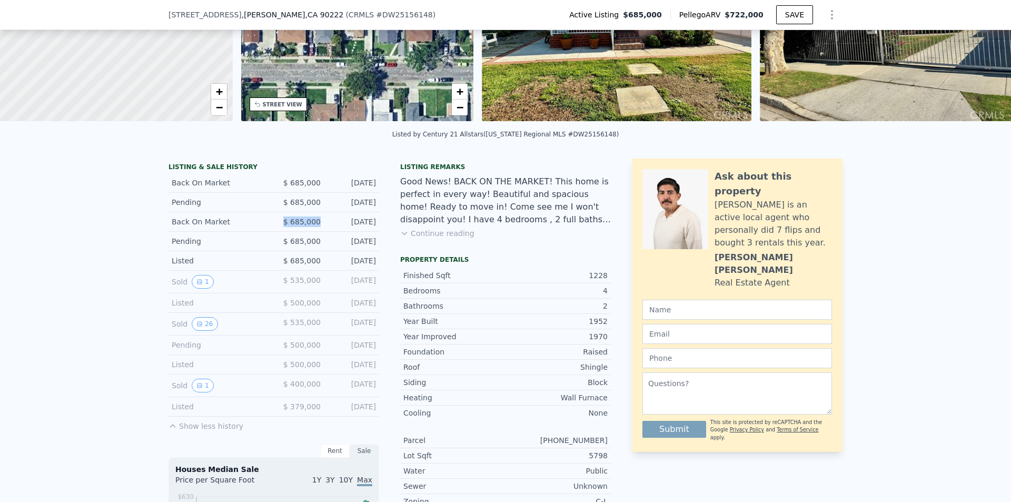
click at [321, 230] on div "Back On Market $ 685,000 Aug 18, 2025" at bounding box center [273, 221] width 211 height 19
drag, startPoint x: 325, startPoint y: 210, endPoint x: 371, endPoint y: 208, distance: 45.3
click at [371, 207] on div "Aug 13, 2025" at bounding box center [352, 202] width 47 height 11
drag, startPoint x: 296, startPoint y: 191, endPoint x: 314, endPoint y: 192, distance: 17.4
click at [314, 187] on span "$ 685,000" at bounding box center [301, 182] width 37 height 8
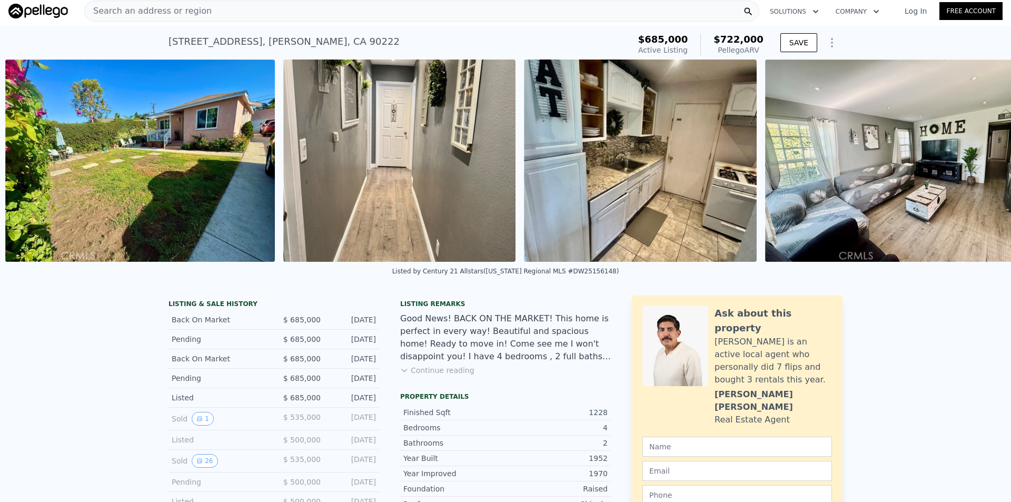
scroll to position [0, 5448]
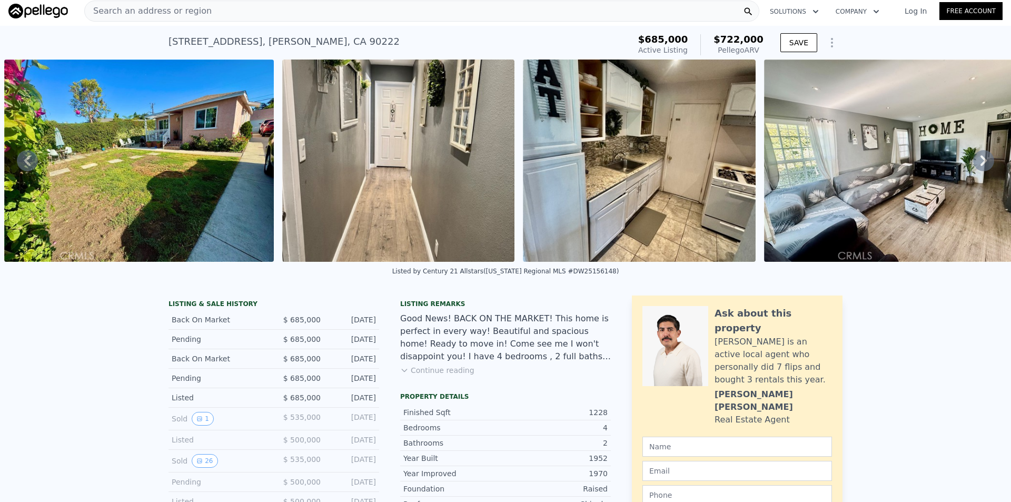
drag, startPoint x: 823, startPoint y: 270, endPoint x: 793, endPoint y: 271, distance: 29.5
click at [793, 271] on div "Listed by Century 21 Allstars (California Regional MLS #DW25156148)" at bounding box center [505, 274] width 1011 height 25
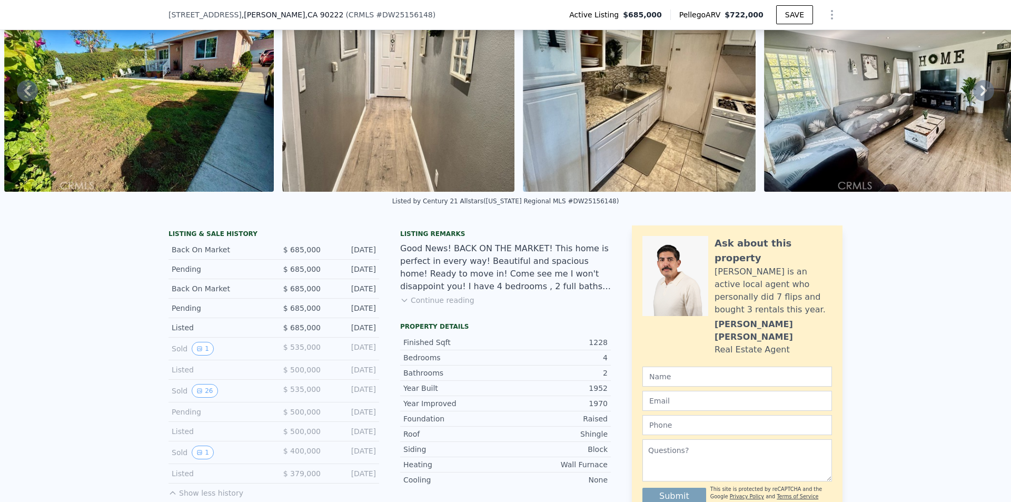
scroll to position [141, 0]
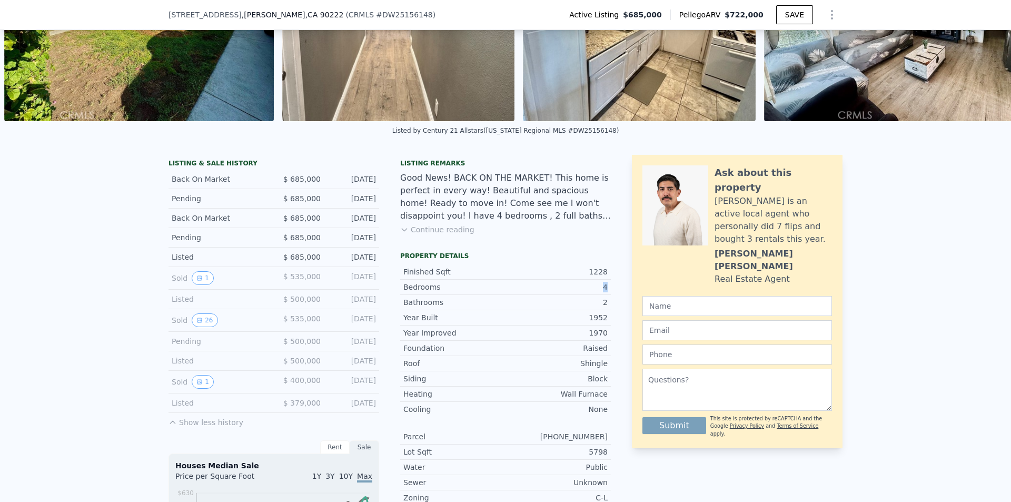
drag, startPoint x: 597, startPoint y: 293, endPoint x: 604, endPoint y: 293, distance: 6.8
click at [604, 293] on div "Bedrooms 4" at bounding box center [505, 287] width 211 height 15
drag, startPoint x: 596, startPoint y: 306, endPoint x: 602, endPoint y: 306, distance: 5.8
click at [602, 306] on div "2" at bounding box center [556, 302] width 102 height 11
drag, startPoint x: 589, startPoint y: 325, endPoint x: 605, endPoint y: 324, distance: 16.3
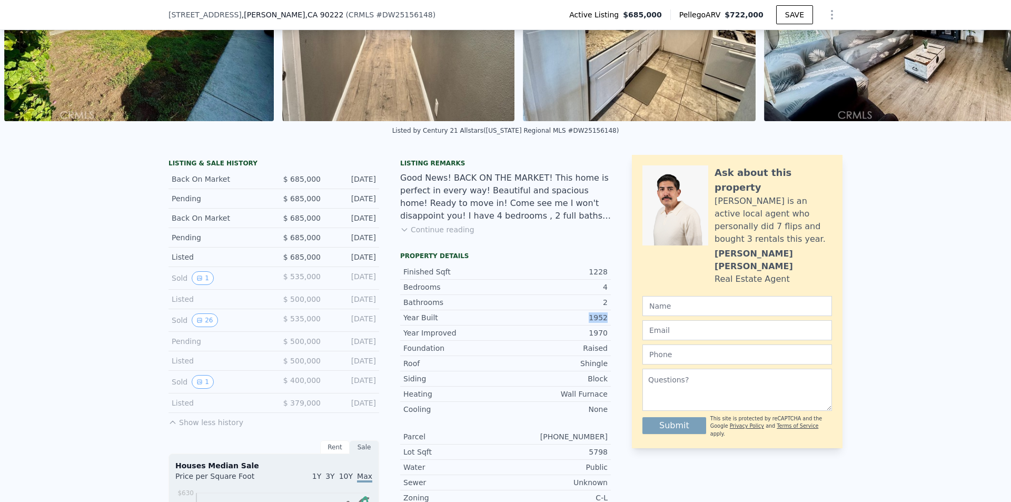
click at [605, 324] on div "Year Built 1952" at bounding box center [505, 317] width 211 height 15
drag, startPoint x: 593, startPoint y: 342, endPoint x: 602, endPoint y: 341, distance: 9.0
click at [602, 338] on div "1970" at bounding box center [556, 332] width 102 height 11
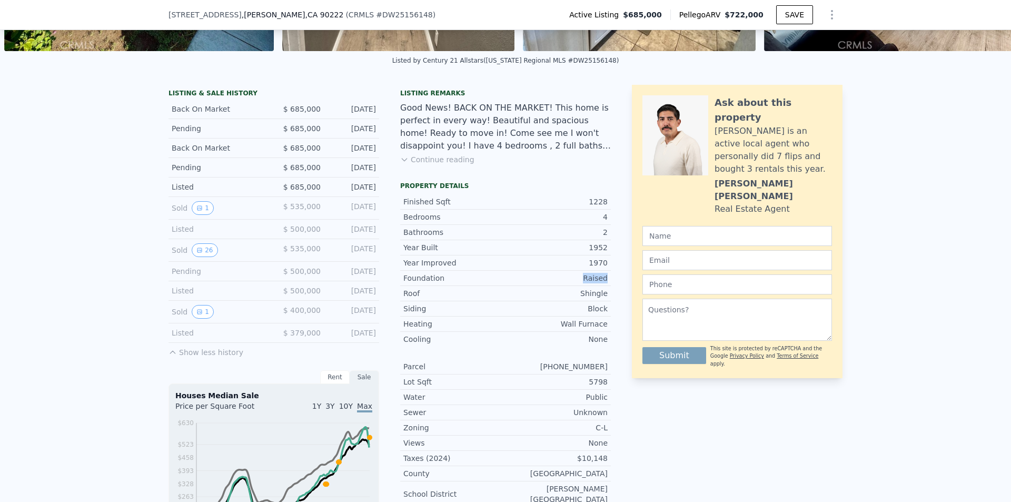
drag, startPoint x: 583, startPoint y: 284, endPoint x: 605, endPoint y: 284, distance: 22.6
click at [605, 284] on div "Foundation Raised" at bounding box center [505, 278] width 211 height 15
drag, startPoint x: 579, startPoint y: 301, endPoint x: 606, endPoint y: 301, distance: 27.4
click at [606, 301] on div "Roof Shingle" at bounding box center [505, 293] width 211 height 15
drag, startPoint x: 584, startPoint y: 348, endPoint x: 602, endPoint y: 348, distance: 17.9
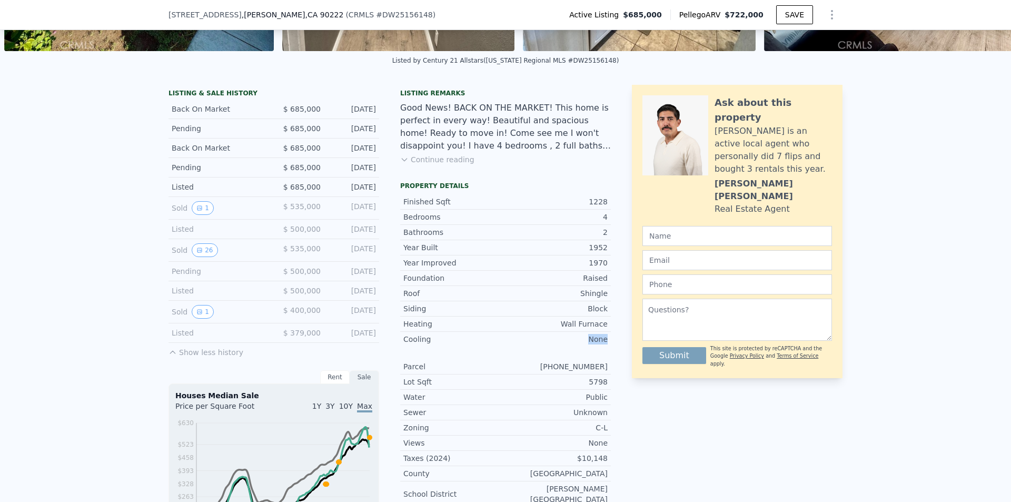
click at [602, 344] on div "None" at bounding box center [556, 339] width 102 height 11
drag, startPoint x: 392, startPoint y: 345, endPoint x: 429, endPoint y: 345, distance: 37.4
click at [429, 345] on div "LISTING & SALE HISTORY Back On Market $ 685,000 Aug 19, 2025 Pending $ 685,000 …" at bounding box center [389, 429] width 442 height 688
click at [561, 344] on div "None" at bounding box center [556, 339] width 102 height 11
drag, startPoint x: 584, startPoint y: 209, endPoint x: 606, endPoint y: 207, distance: 22.2
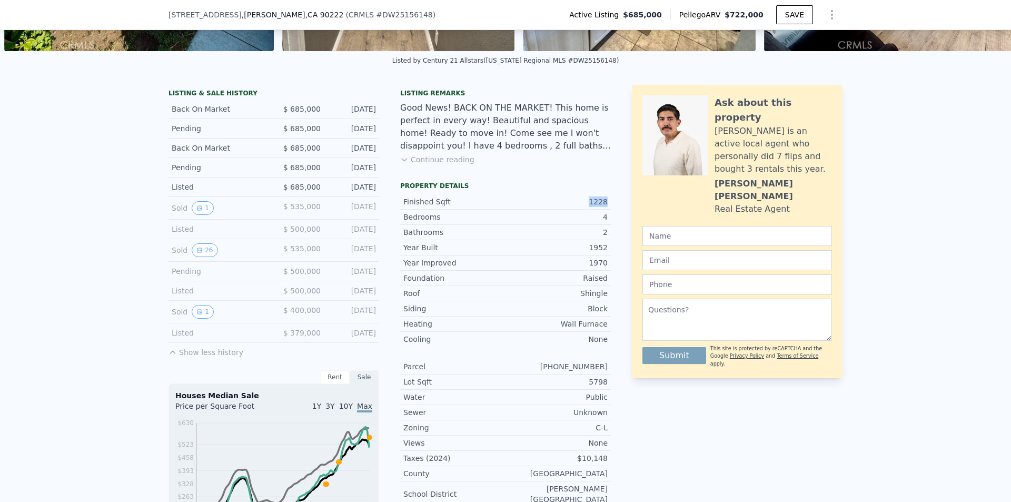
click at [606, 207] on div "Finished Sqft 1228" at bounding box center [505, 201] width 211 height 15
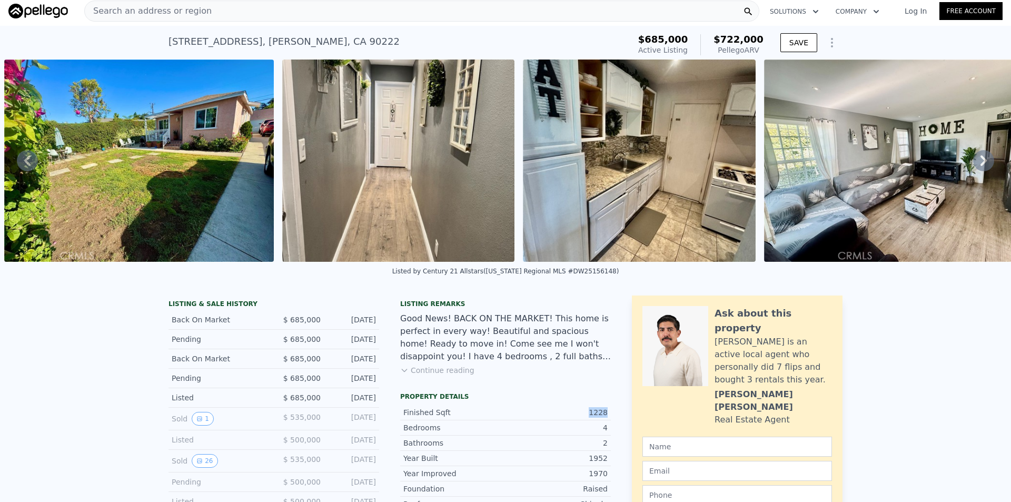
scroll to position [702, 0]
